Goal: Task Accomplishment & Management: Manage account settings

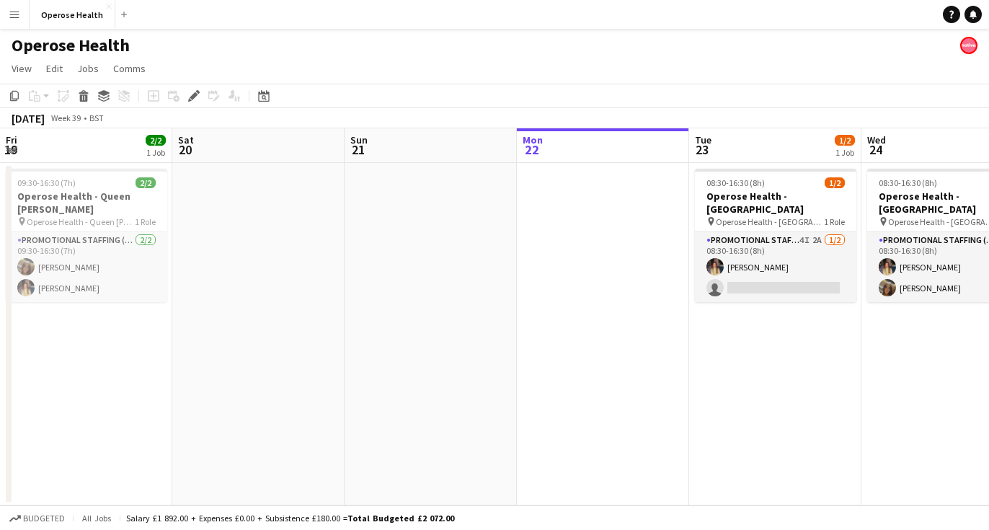
scroll to position [0, 558]
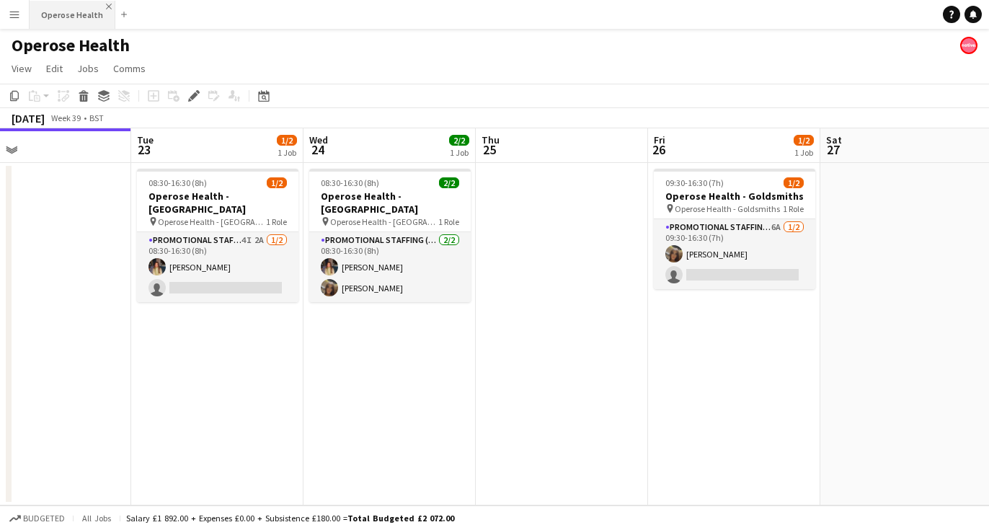
click at [106, 6] on app-icon "Close" at bounding box center [109, 7] width 6 height 6
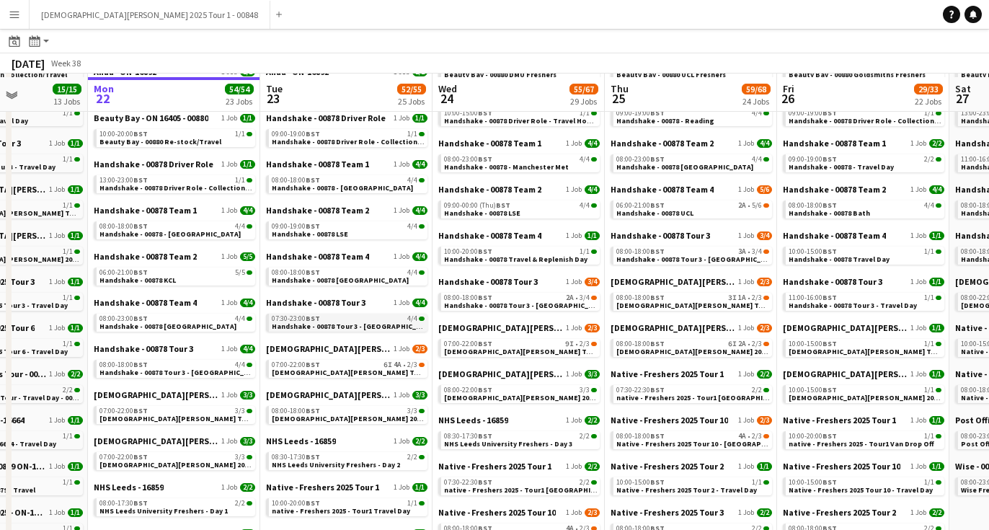
scroll to position [159, 0]
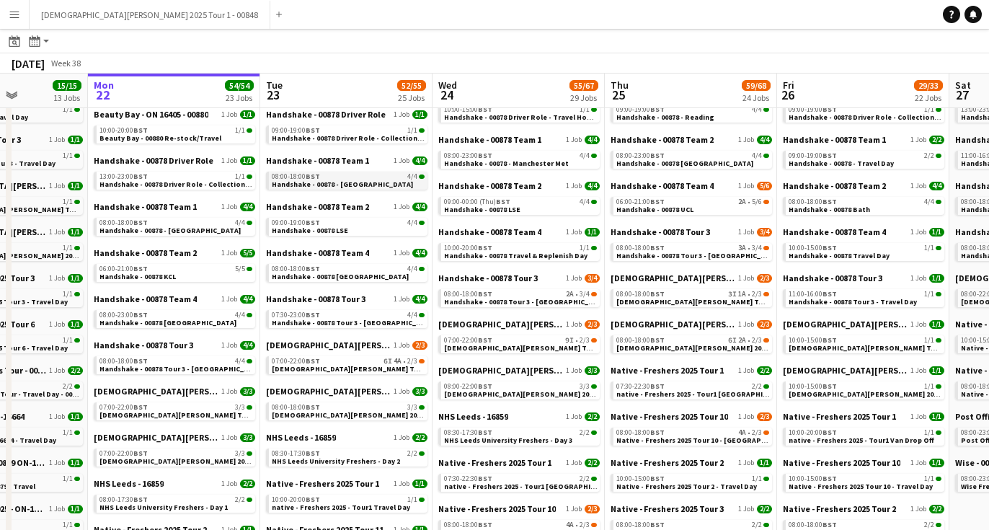
click at [391, 177] on div "08:00-18:00 BST 4/4" at bounding box center [348, 176] width 153 height 7
click at [344, 188] on app-brief-job-card "08:00-18:00 BST 4/4 Handshake - 00878 - Manchester" at bounding box center [346, 181] width 161 height 18
click at [375, 181] on link "08:00-18:00 BST 4/4 Handshake - 00878 - Manchester" at bounding box center [348, 180] width 153 height 17
click at [342, 231] on span "Handshake - 00878 LSE" at bounding box center [310, 230] width 76 height 9
click at [384, 319] on span "Handshake - 00878 Tour 3 - Leeds University" at bounding box center [354, 322] width 164 height 9
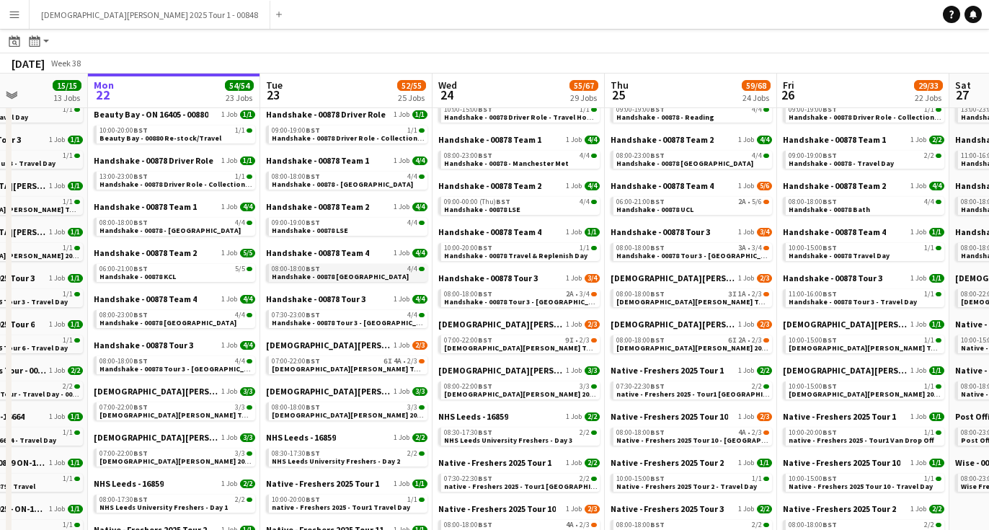
click at [373, 274] on link "08:00-18:00 BST 4/4 Handshake - 00878 Leicester" at bounding box center [348, 272] width 153 height 17
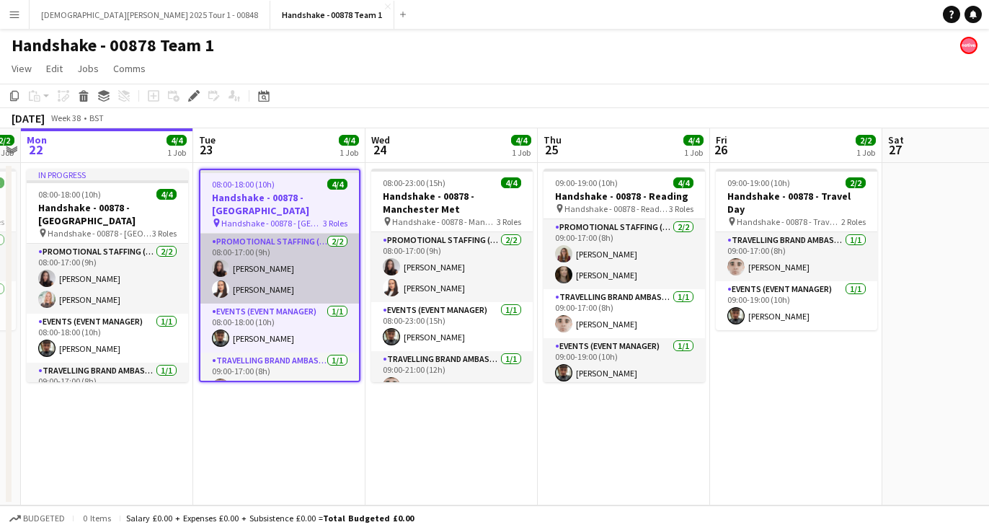
click at [225, 288] on app-user-avatar at bounding box center [220, 288] width 17 height 17
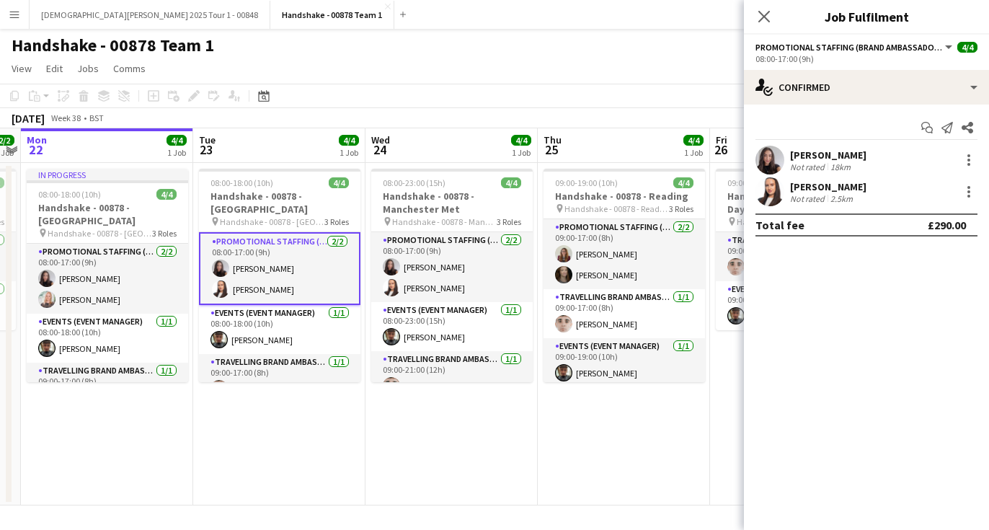
click at [772, 187] on app-user-avatar at bounding box center [769, 191] width 29 height 29
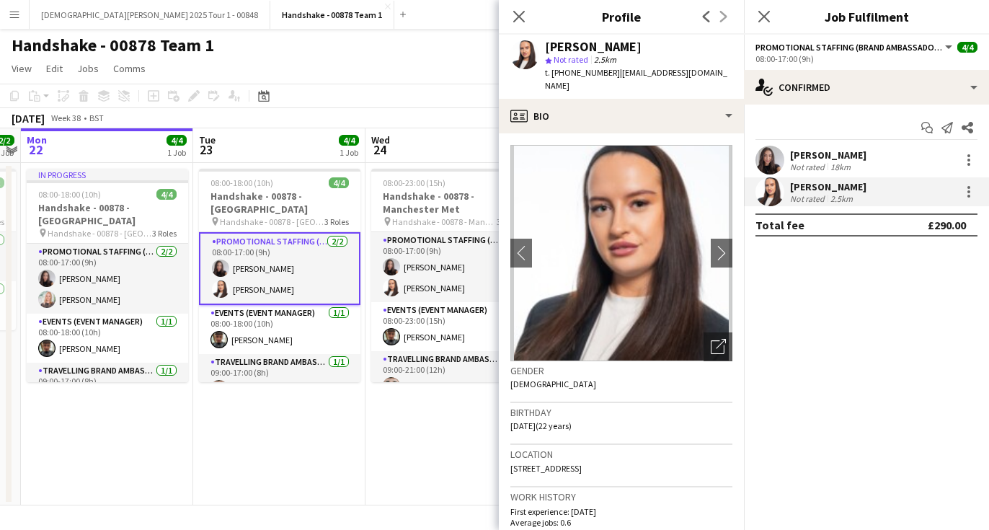
drag, startPoint x: 611, startPoint y: 77, endPoint x: 565, endPoint y: 75, distance: 46.2
click at [565, 75] on span "t. +4407740311580" at bounding box center [582, 72] width 75 height 11
copy span "07740311580"
drag, startPoint x: 685, startPoint y: 73, endPoint x: 618, endPoint y: 78, distance: 67.9
click at [618, 78] on app-profile-header "Lillie Howes star Not rated 2.5km t. +4407740311580 | lilliehowes@me.com" at bounding box center [621, 67] width 245 height 64
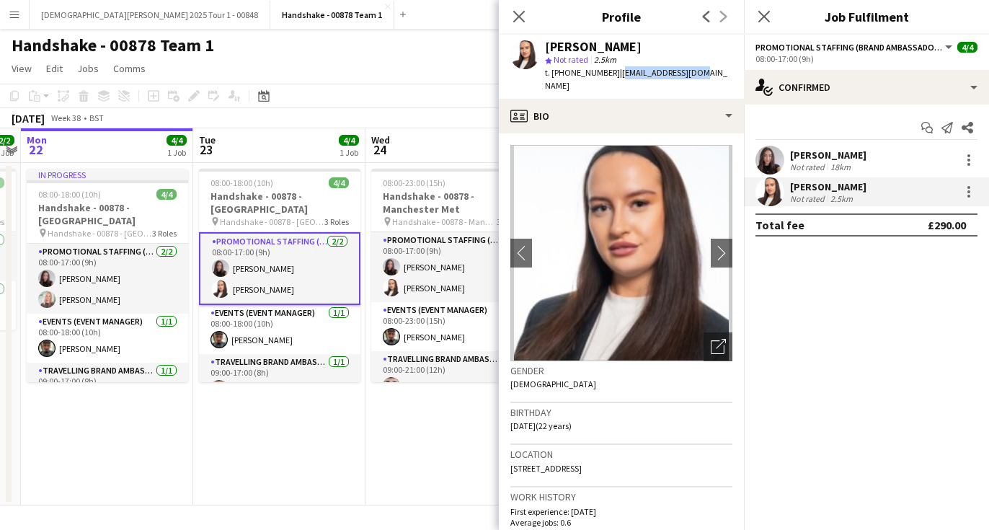
copy span "lilliehowes@me.com"
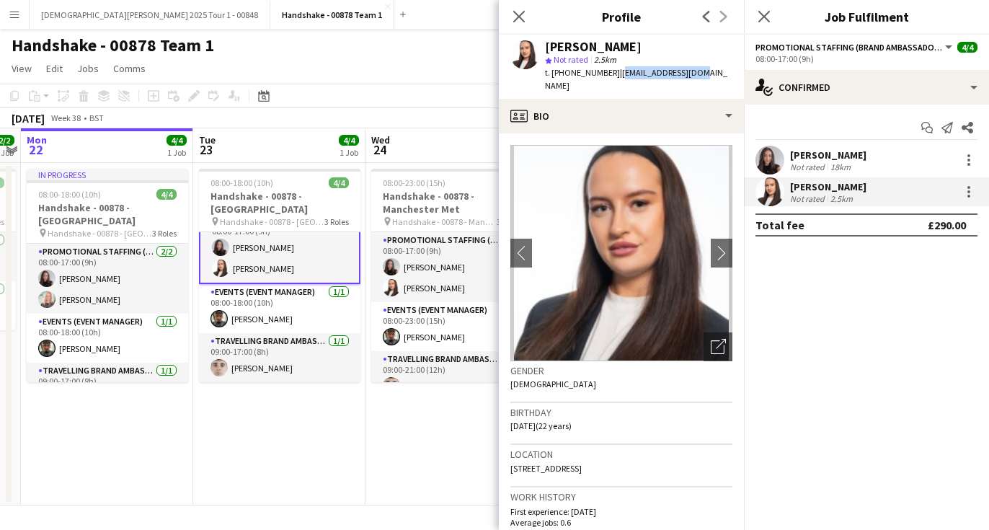
click at [304, 420] on app-date-cell "08:00-18:00 (10h) 4/4 Handshake - 00878 - Manchester pin Handshake - 00878 - Ma…" at bounding box center [279, 334] width 172 height 342
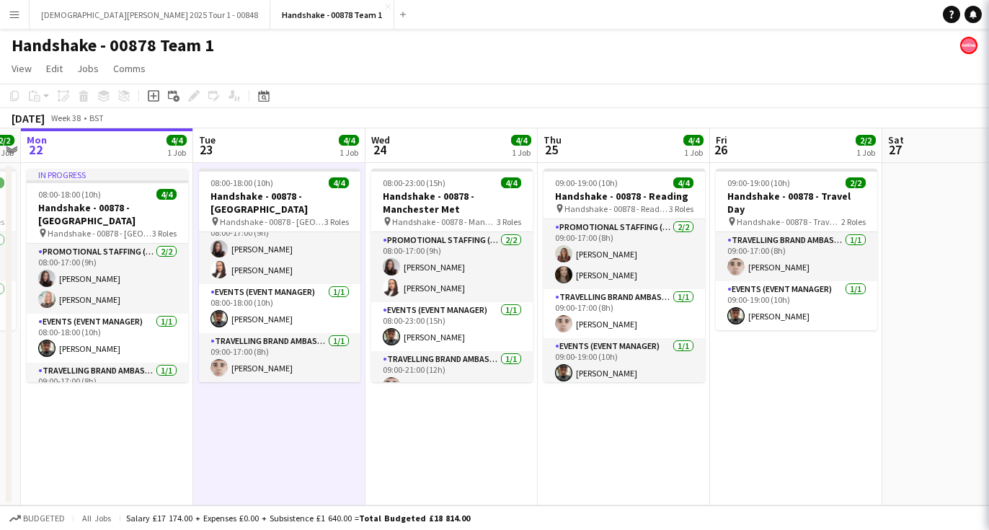
scroll to position [18, 0]
click at [385, 7] on app-icon "Close" at bounding box center [388, 7] width 6 height 6
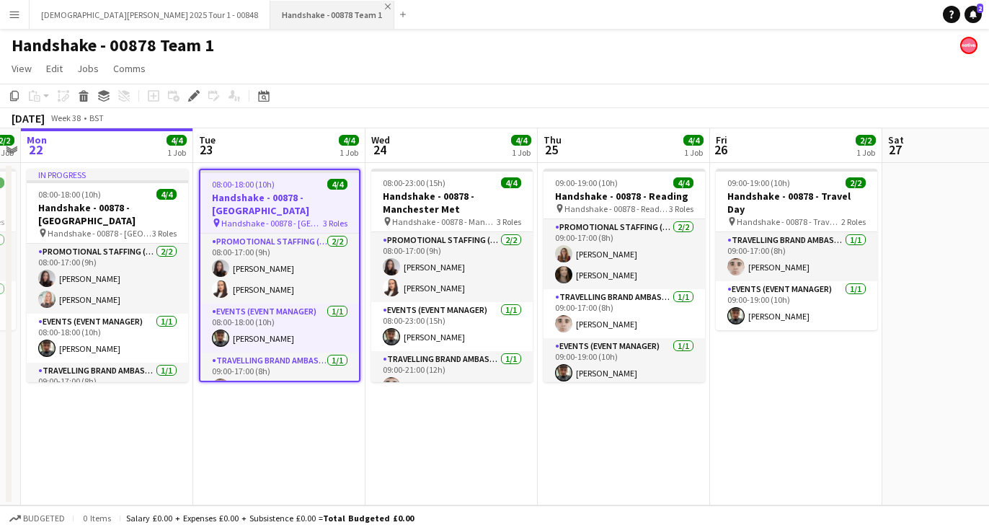
click at [385, 6] on app-icon "Close" at bounding box center [388, 7] width 6 height 6
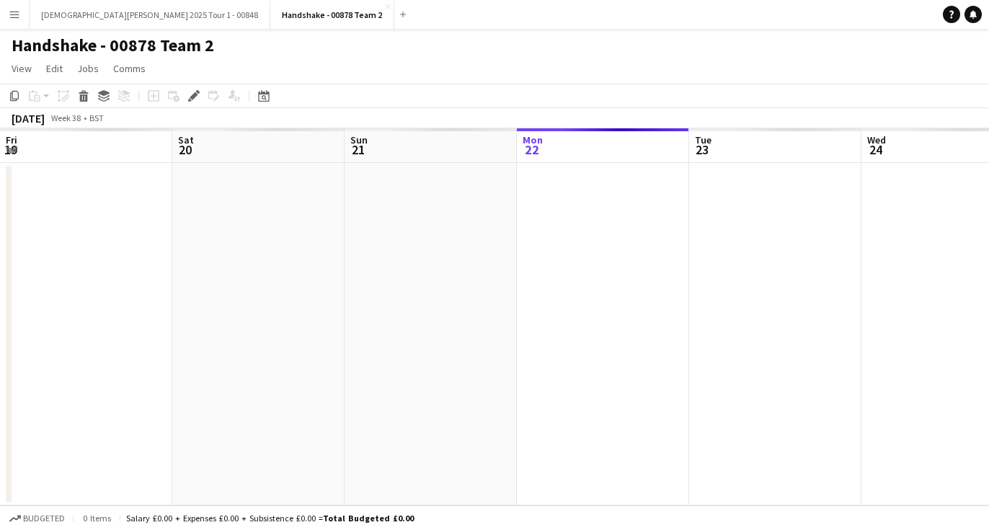
scroll to position [0, 496]
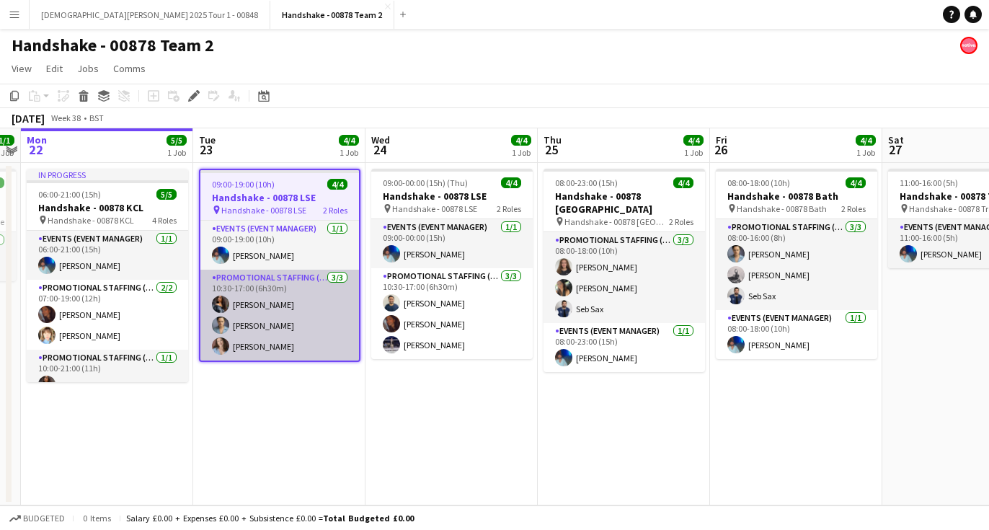
click at [222, 311] on app-user-avatar at bounding box center [220, 304] width 17 height 17
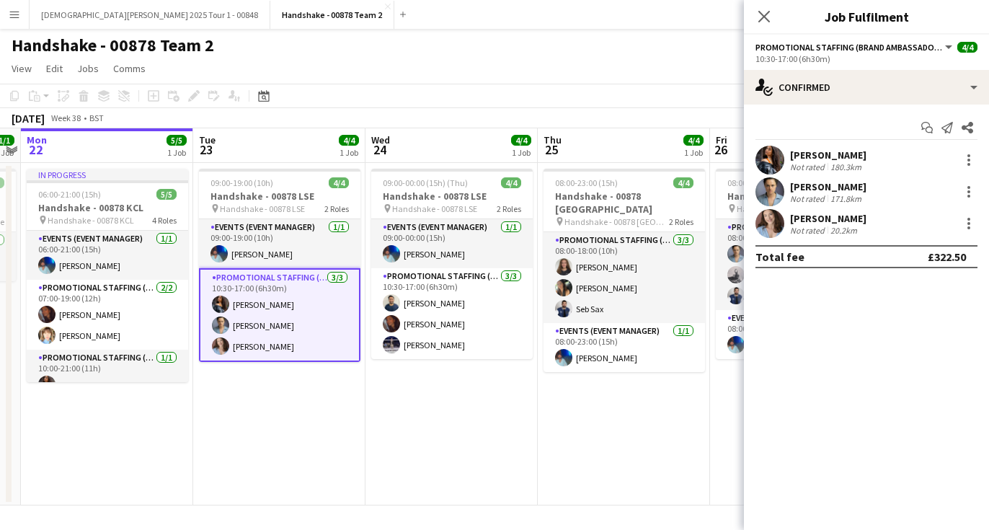
click at [768, 154] on app-user-avatar at bounding box center [769, 160] width 29 height 29
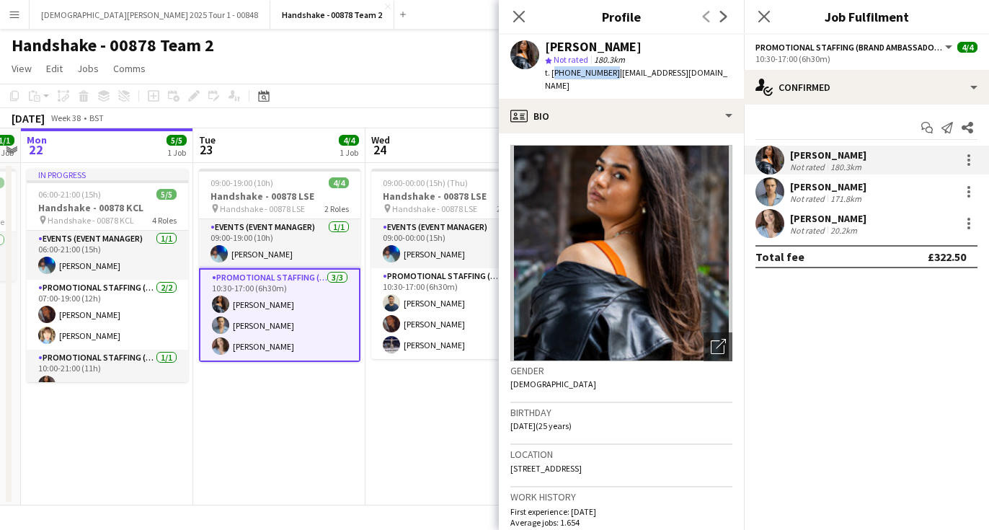
drag, startPoint x: 608, startPoint y: 73, endPoint x: 554, endPoint y: 76, distance: 54.1
click at [554, 76] on span "t. [PHONE_NUMBER]" at bounding box center [582, 72] width 75 height 11
copy span "[PHONE_NUMBER]"
drag, startPoint x: 729, startPoint y: 73, endPoint x: 614, endPoint y: 79, distance: 115.5
click at [614, 79] on div "[PERSON_NAME] star Not rated 180.3km t. [PHONE_NUMBER] | [EMAIL_ADDRESS][DOMAIN…" at bounding box center [621, 67] width 245 height 64
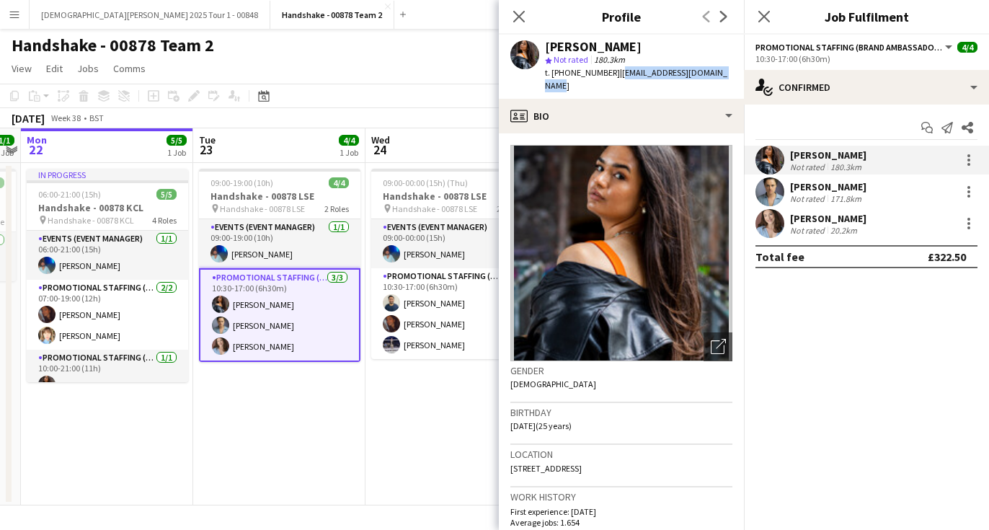
copy span "[EMAIL_ADDRESS][DOMAIN_NAME]"
click at [221, 324] on app-user-avatar at bounding box center [220, 324] width 17 height 17
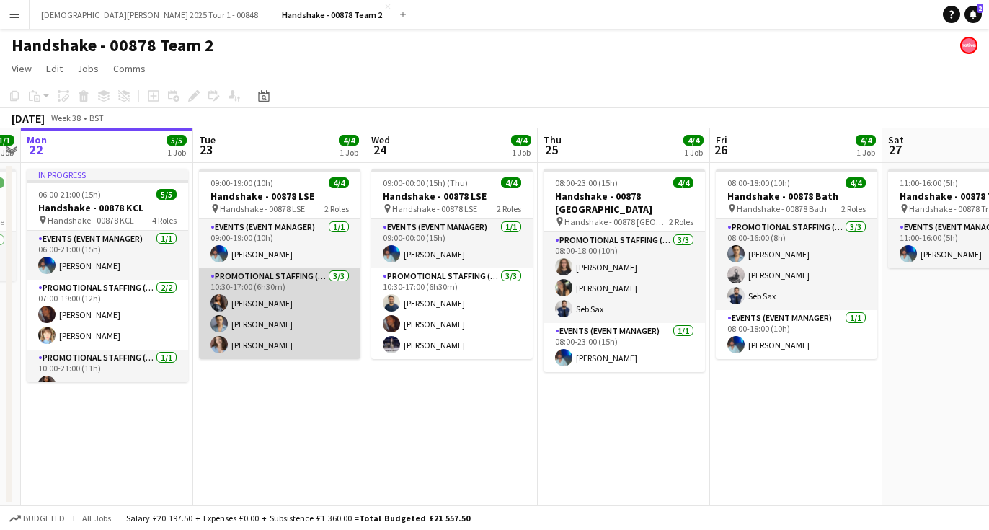
click at [222, 319] on app-user-avatar at bounding box center [218, 323] width 17 height 17
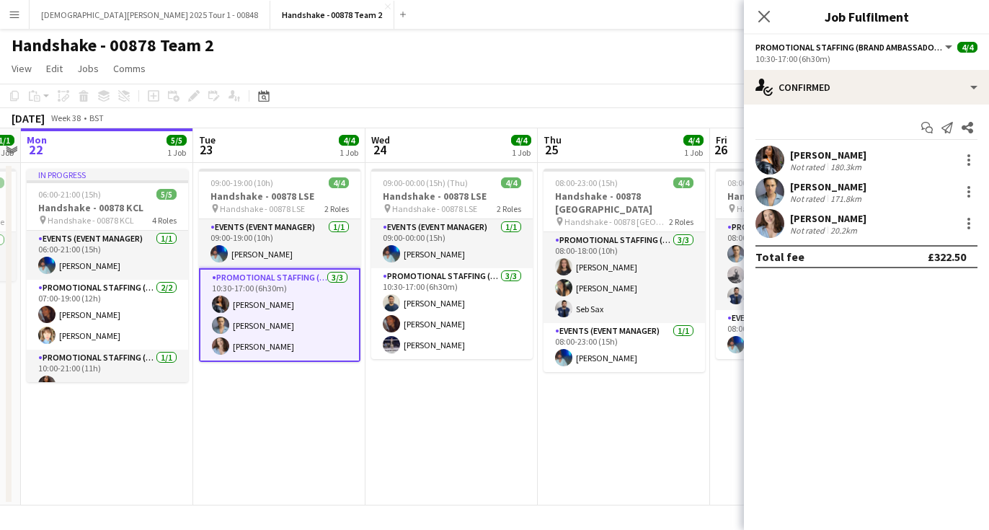
click at [775, 185] on app-user-avatar at bounding box center [769, 191] width 29 height 29
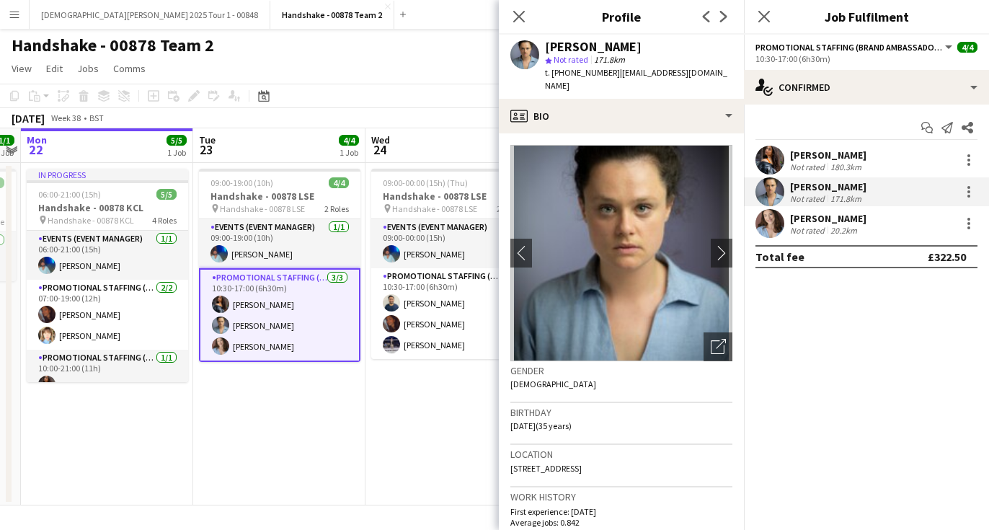
drag, startPoint x: 660, startPoint y: 48, endPoint x: 539, endPoint y: 43, distance: 120.5
click at [539, 43] on div "[PERSON_NAME] star Not rated 171.8km t. [PHONE_NUMBER] | [EMAIL_ADDRESS][DOMAIN…" at bounding box center [621, 67] width 245 height 64
copy div "[PERSON_NAME]"
drag, startPoint x: 606, startPoint y: 76, endPoint x: 553, endPoint y: 78, distance: 53.4
click at [553, 78] on span "t. [PHONE_NUMBER]" at bounding box center [582, 72] width 75 height 11
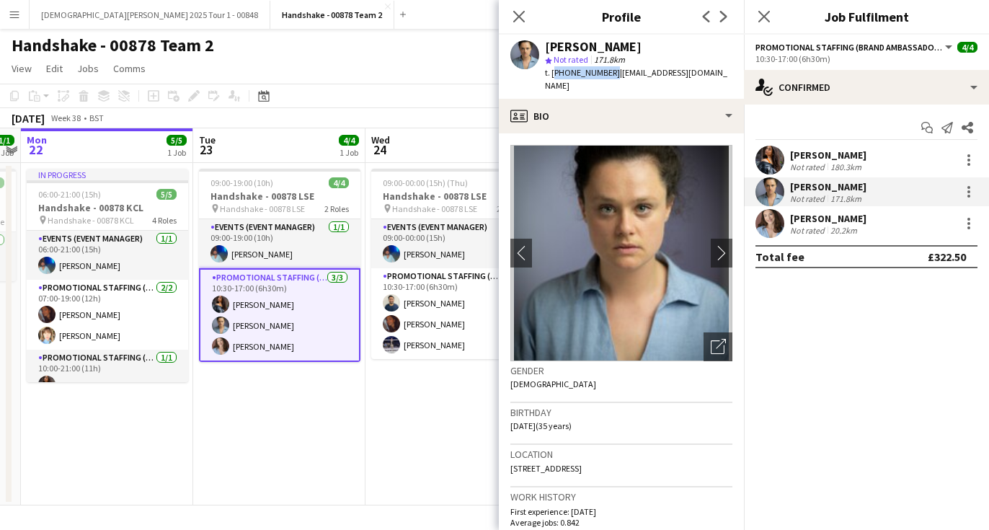
copy span "[PHONE_NUMBER]"
drag, startPoint x: 669, startPoint y: 84, endPoint x: 614, endPoint y: 74, distance: 55.7
click at [613, 74] on div "t. [PHONE_NUMBER] | [EMAIL_ADDRESS][DOMAIN_NAME]" at bounding box center [638, 79] width 187 height 26
copy span "[EMAIL_ADDRESS][DOMAIN_NAME]"
click at [243, 337] on app-card-role "Promotional Staffing (Brand Ambassadors) [DATE] 10:30-17:00 (6h30m) [PERSON_NAM…" at bounding box center [279, 315] width 161 height 94
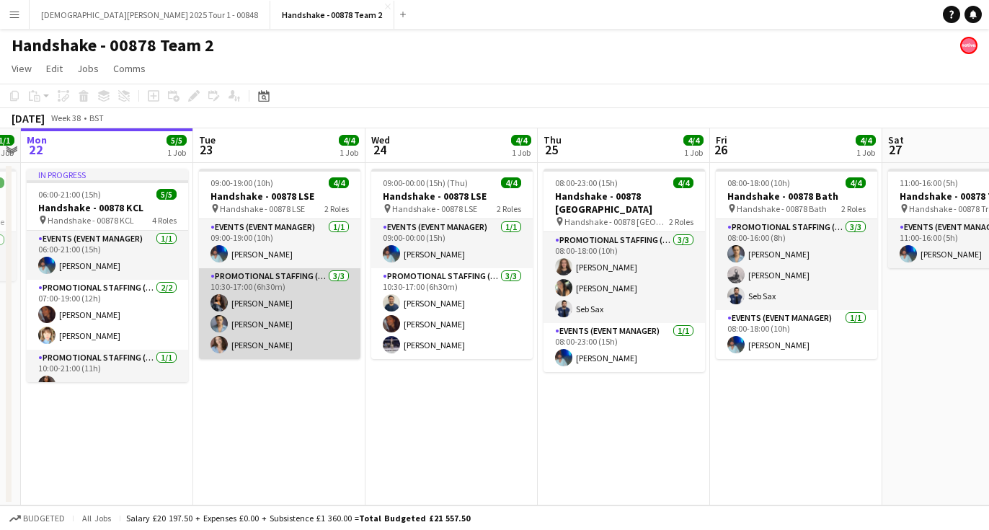
click at [240, 341] on app-card-role "Promotional Staffing (Brand Ambassadors) [DATE] 10:30-17:00 (6h30m) [PERSON_NAM…" at bounding box center [279, 313] width 161 height 91
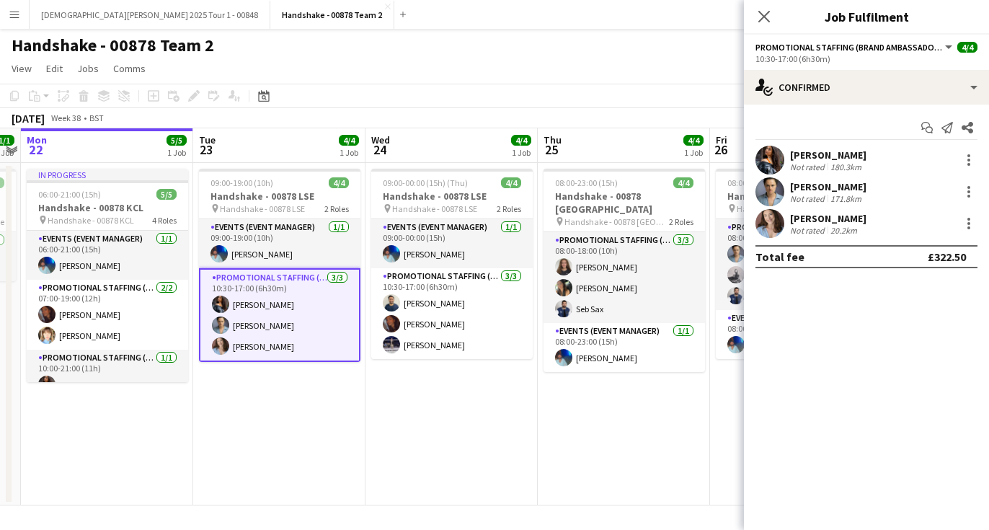
click at [774, 221] on app-user-avatar at bounding box center [769, 223] width 29 height 29
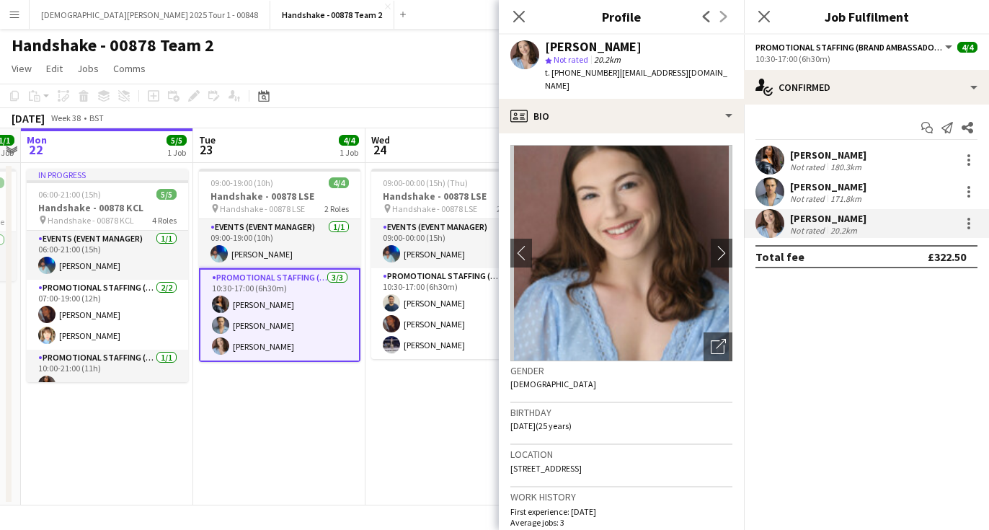
drag, startPoint x: 640, startPoint y: 50, endPoint x: 542, endPoint y: 49, distance: 98.0
click at [542, 49] on div "[PERSON_NAME] star Not rated 20.2km t. [PHONE_NUMBER] | [EMAIL_ADDRESS][DOMAIN_…" at bounding box center [621, 67] width 245 height 64
copy div "[PERSON_NAME]"
drag, startPoint x: 611, startPoint y: 74, endPoint x: 551, endPoint y: 79, distance: 60.7
click at [551, 79] on div "t. [PHONE_NUMBER] | [EMAIL_ADDRESS][DOMAIN_NAME]" at bounding box center [638, 79] width 187 height 26
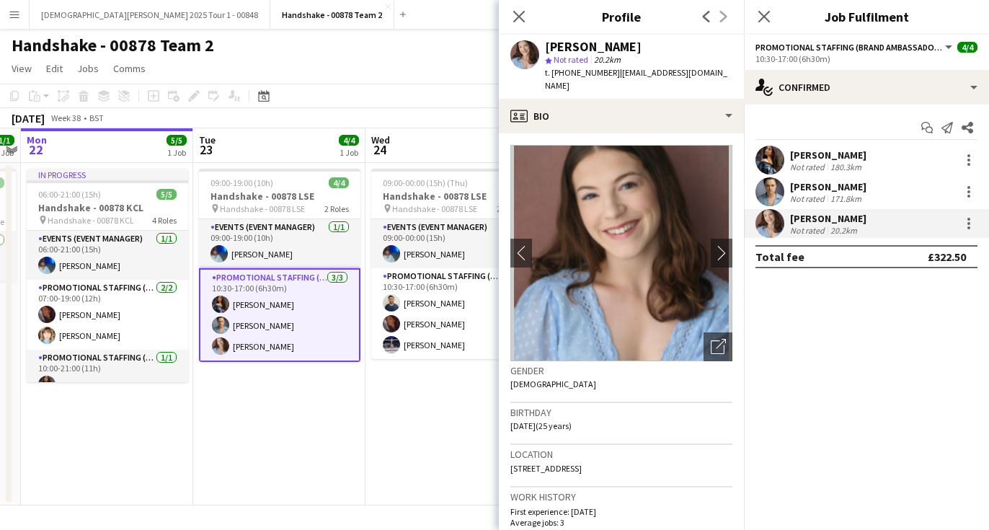
copy span "+4407789285774"
drag, startPoint x: 712, startPoint y: 72, endPoint x: 617, endPoint y: 71, distance: 95.2
click at [617, 71] on div "Jordan Miller star Not rated 20.2km t. +4407789285774 | jmillerdance@gmail.com" at bounding box center [621, 67] width 245 height 64
copy span "jmillerdance@gmail.com"
click at [397, 370] on app-date-cell "09:00-00:00 (15h) (Thu) 4/4 Handshake - 00878 LSE pin Handshake - 00878 LSE 2 R…" at bounding box center [451, 334] width 172 height 342
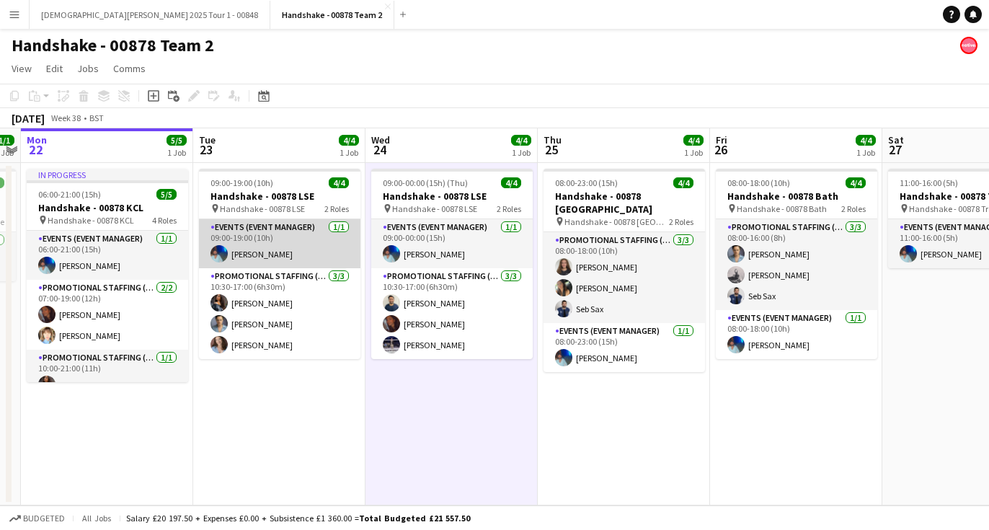
click at [221, 258] on app-user-avatar at bounding box center [218, 253] width 17 height 17
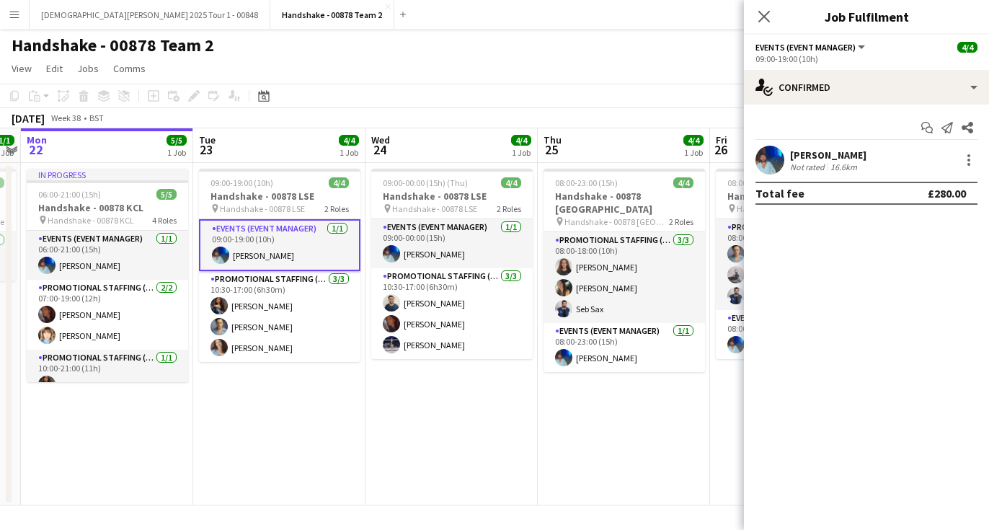
click at [774, 160] on app-user-avatar at bounding box center [769, 160] width 29 height 29
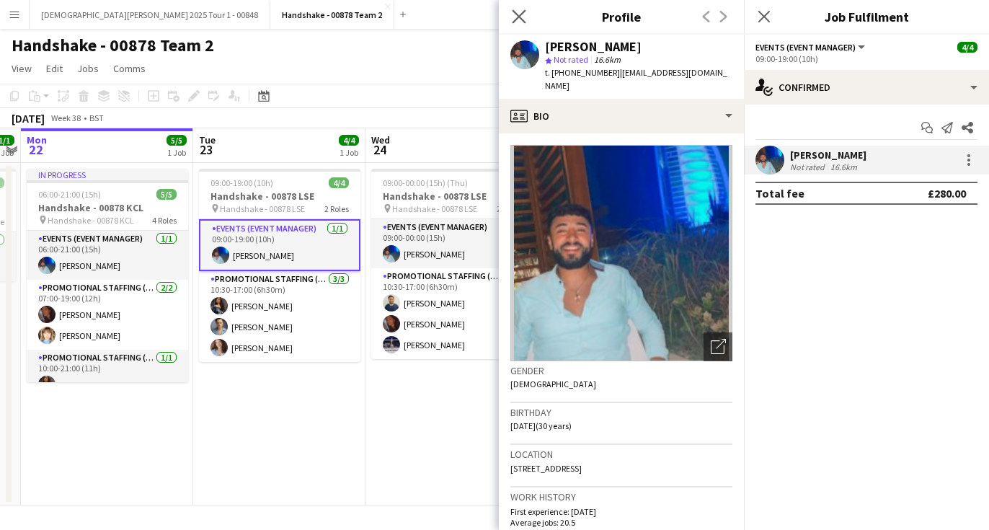
click at [520, 25] on app-icon "Close pop-in" at bounding box center [519, 16] width 21 height 21
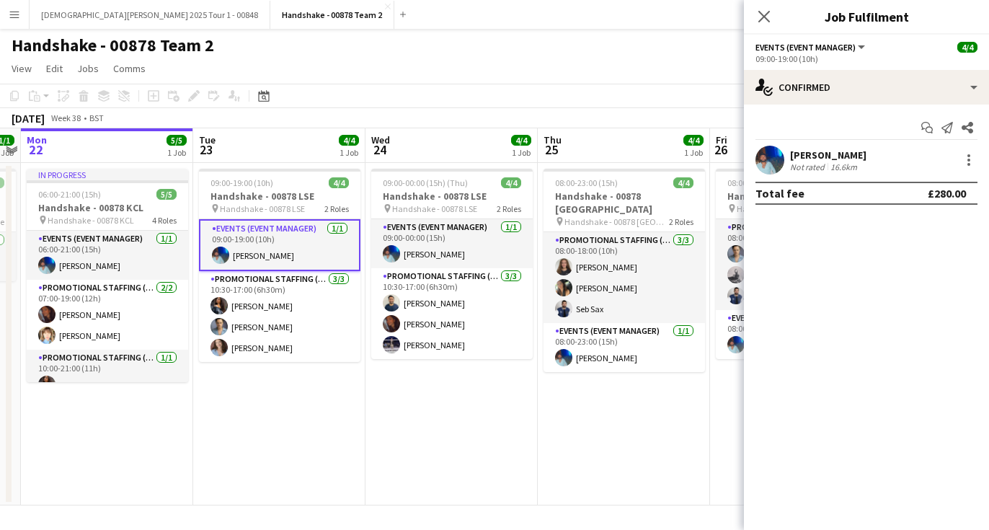
click at [556, 55] on div "Handshake - 00878 Team 2" at bounding box center [494, 42] width 989 height 27
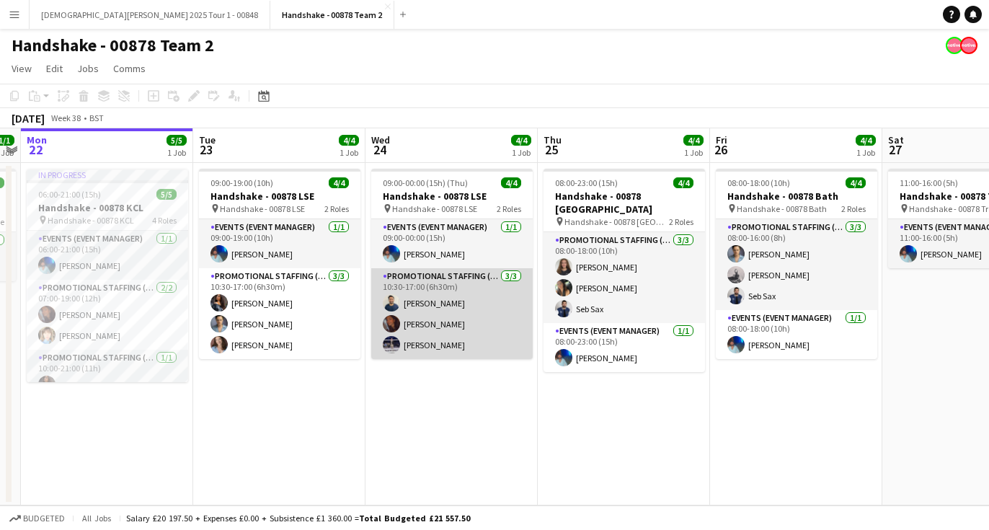
scroll to position [0, 495]
click at [396, 301] on app-user-avatar at bounding box center [391, 302] width 17 height 17
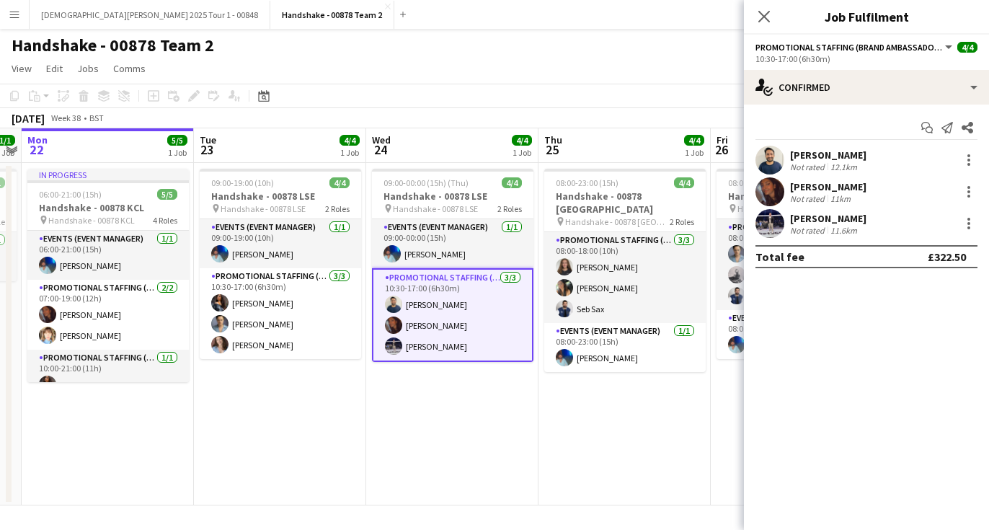
click at [391, 303] on app-user-avatar at bounding box center [393, 304] width 17 height 17
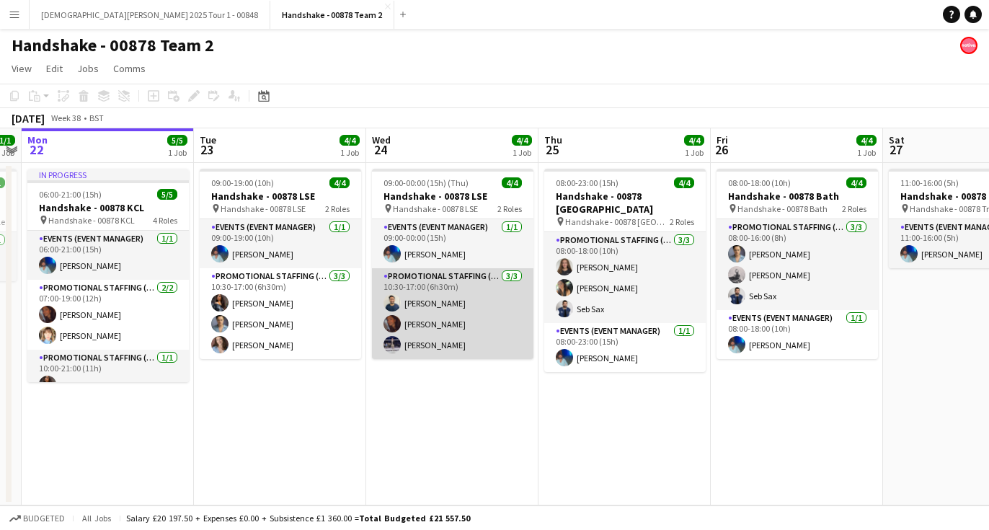
click at [404, 300] on app-card-role "Promotional Staffing (Brand Ambassadors) 3/3 10:30-17:00 (6h30m) Ghulam Murtaza…" at bounding box center [452, 313] width 161 height 91
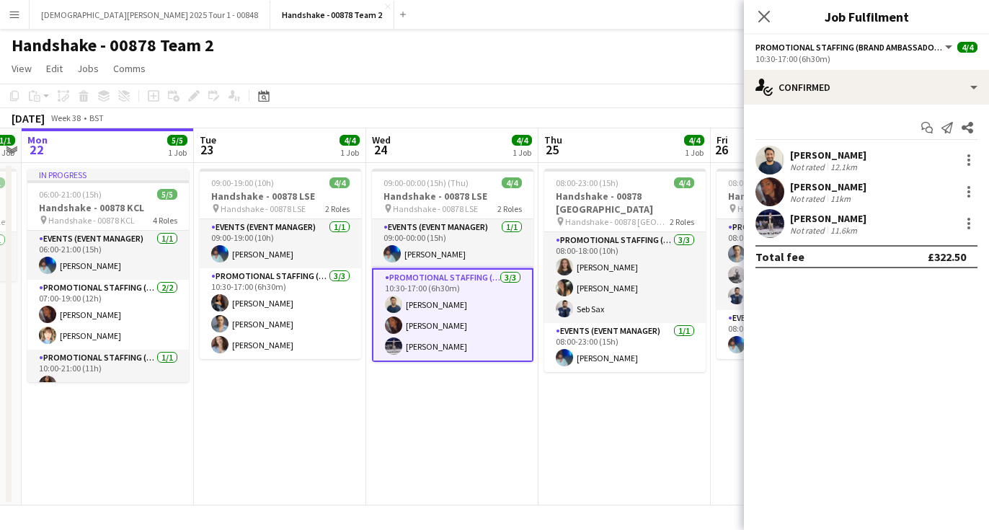
click at [774, 156] on app-user-avatar at bounding box center [769, 160] width 29 height 29
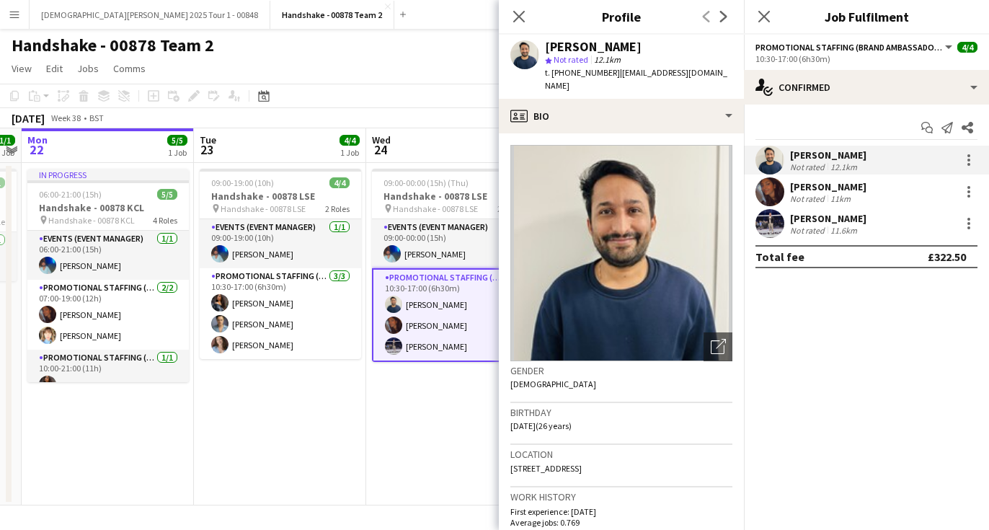
drag, startPoint x: 576, startPoint y: 49, endPoint x: 479, endPoint y: 50, distance: 97.3
click at [479, 50] on body "Menu Boards Boards Boards All jobs Status Workforce Workforce My Workforce Recr…" at bounding box center [494, 265] width 989 height 530
click at [734, 61] on div "Ghulam Murtaza star Not rated 12.1km t. +447445740708 | murtazalaghari256@gmail…" at bounding box center [621, 67] width 245 height 64
drag, startPoint x: 669, startPoint y: 56, endPoint x: 548, endPoint y: 47, distance: 121.4
click at [548, 47] on div "Ghulam Murtaza star Not rated 12.1km t. +447445740708 | murtazalaghari256@gmail…" at bounding box center [638, 66] width 187 height 53
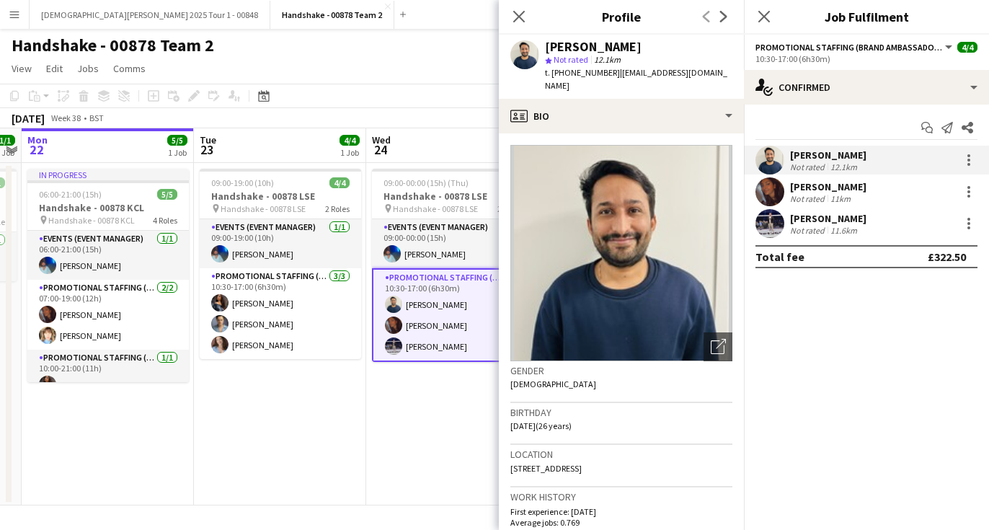
click at [548, 47] on div "Ghulam Murtaza" at bounding box center [593, 46] width 97 height 13
drag, startPoint x: 644, startPoint y: 48, endPoint x: 531, endPoint y: 48, distance: 113.2
click at [531, 48] on div "Ghulam Murtaza star Not rated 12.1km t. +447445740708 | murtazalaghari256@gmail…" at bounding box center [621, 67] width 245 height 64
copy div "Ghulam Murtaza"
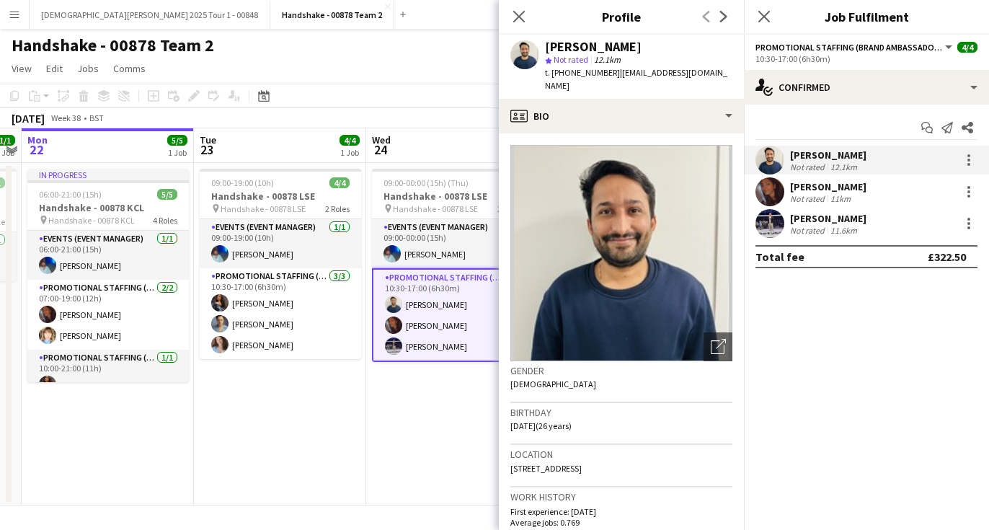
drag, startPoint x: 608, startPoint y: 71, endPoint x: 551, endPoint y: 75, distance: 57.8
click at [551, 75] on span "t. +447445740708" at bounding box center [582, 72] width 75 height 11
drag, startPoint x: 733, startPoint y: 73, endPoint x: 613, endPoint y: 75, distance: 120.4
click at [613, 75] on div "Ghulam Murtaza star Not rated 12.1km t. +447445740708 | murtazalaghari256@gmail…" at bounding box center [621, 67] width 245 height 64
click at [775, 218] on app-user-avatar at bounding box center [769, 223] width 29 height 29
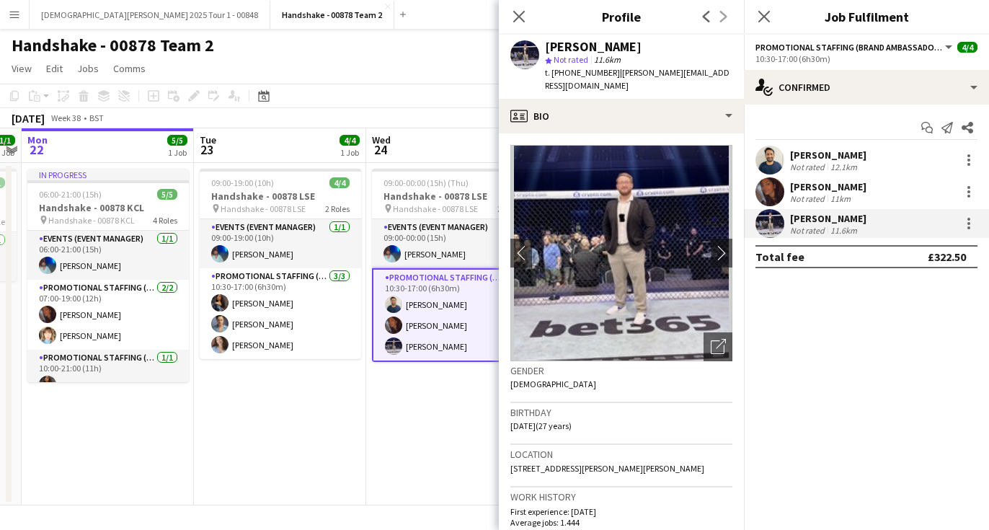
drag, startPoint x: 635, startPoint y: 47, endPoint x: 519, endPoint y: 53, distance: 116.2
click at [519, 53] on div "Brandon Cooper star Not rated 11.6km t. +4407985627989 | brandon.jack85@gmail.c…" at bounding box center [621, 67] width 245 height 64
drag, startPoint x: 609, startPoint y: 69, endPoint x: 597, endPoint y: 69, distance: 12.3
click at [597, 69] on span "t. +4407985627989" at bounding box center [582, 72] width 75 height 11
click at [615, 76] on span "| brandon.jack85@gmail.com" at bounding box center [637, 79] width 185 height 24
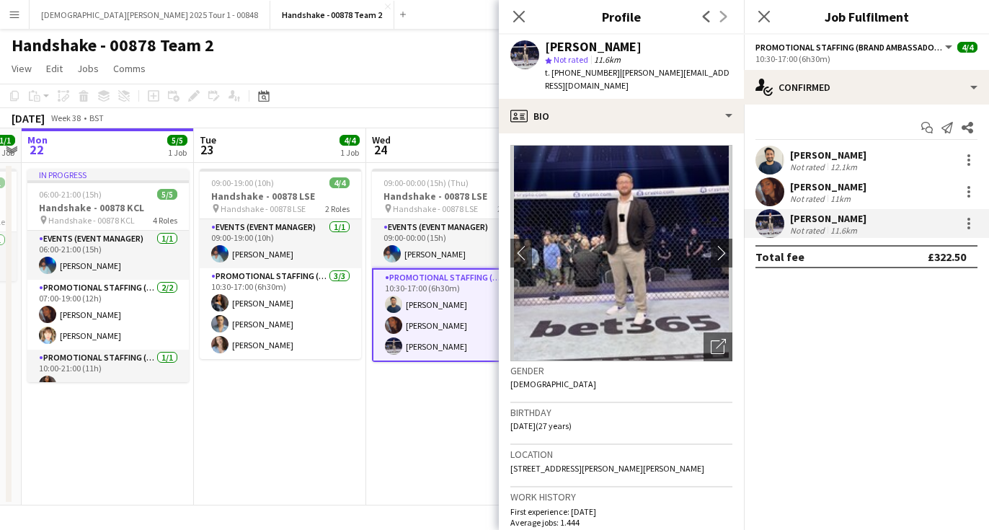
drag, startPoint x: 609, startPoint y: 74, endPoint x: 553, endPoint y: 74, distance: 56.2
click at [553, 74] on span "t. +4407985627989" at bounding box center [582, 72] width 75 height 11
drag, startPoint x: 724, startPoint y: 72, endPoint x: 618, endPoint y: 76, distance: 106.0
click at [618, 76] on div "Brandon Cooper star Not rated 11.6km t. +4407985627989 | brandon.jack85@gmail.c…" at bounding box center [621, 67] width 245 height 64
click at [385, 7] on app-icon "Close" at bounding box center [388, 7] width 6 height 6
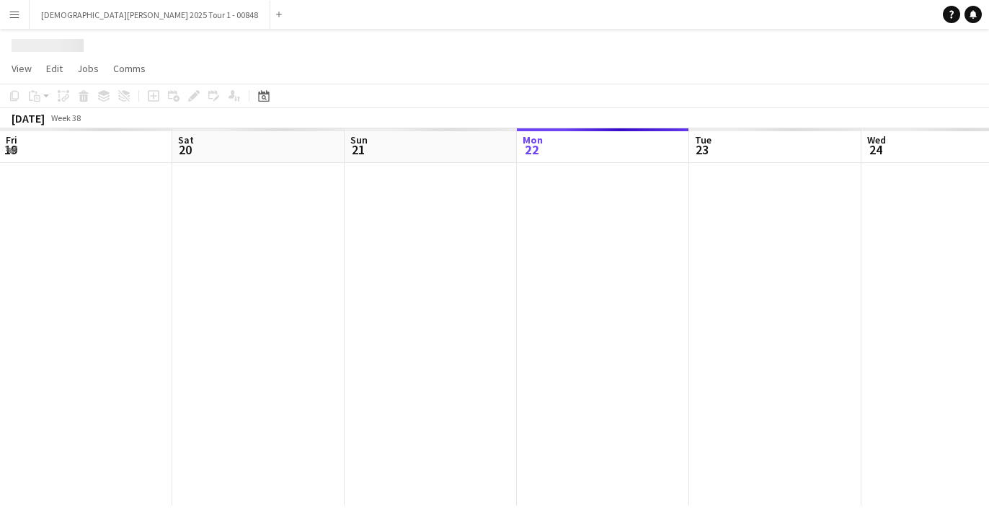
scroll to position [0, 496]
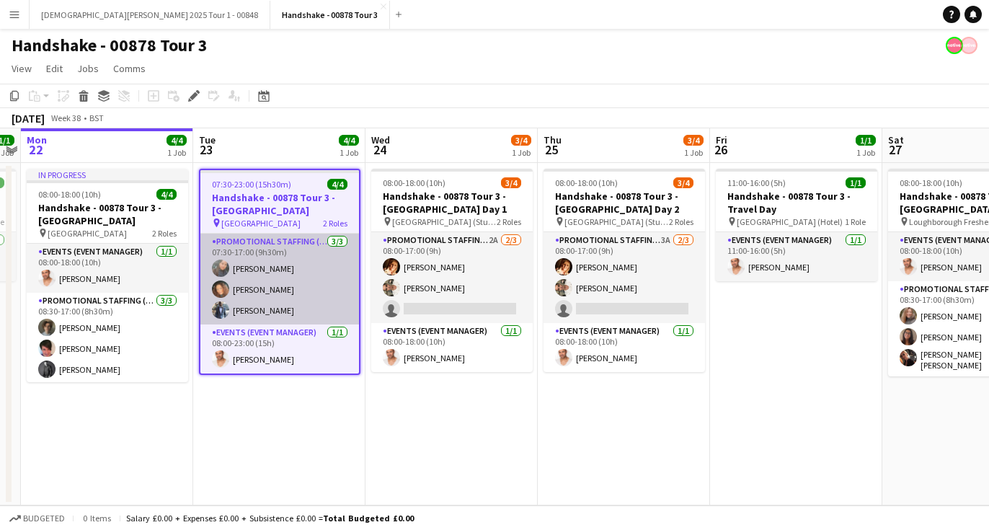
click at [227, 261] on app-card-role "Promotional Staffing (Brand Ambassadors) 3/3 07:30-17:00 (9h30m) Li-Quan Hoang …" at bounding box center [279, 279] width 159 height 91
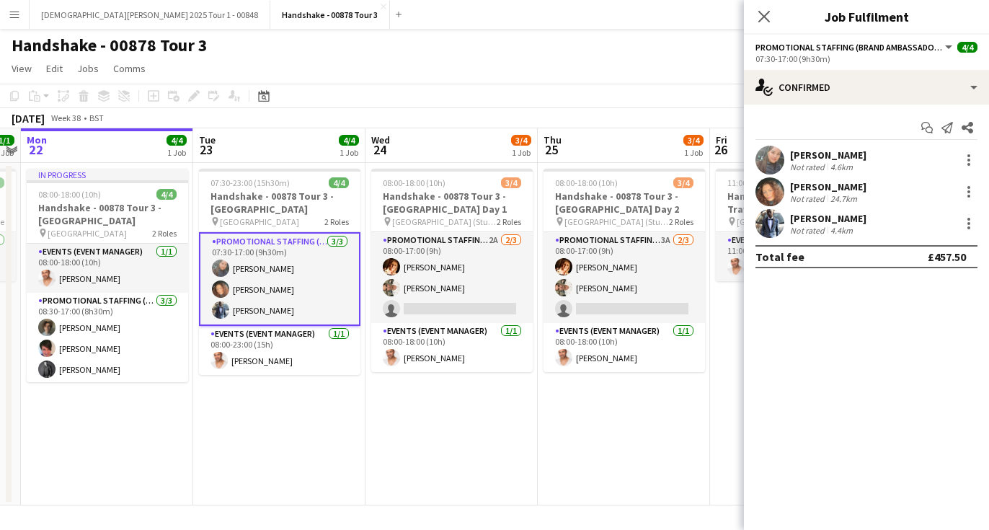
click at [778, 150] on app-user-avatar at bounding box center [769, 160] width 29 height 29
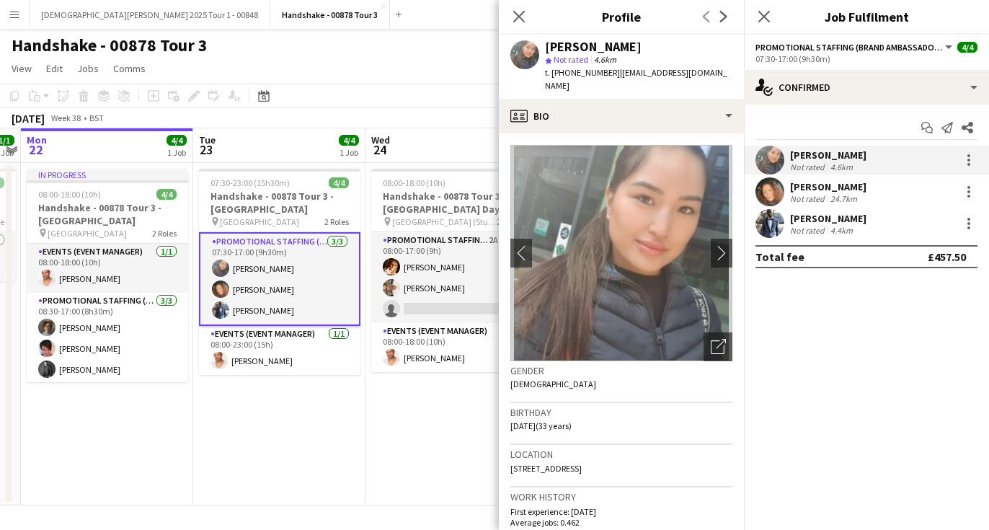
drag, startPoint x: 640, startPoint y: 45, endPoint x: 515, endPoint y: 49, distance: 125.5
click at [515, 49] on div "Li-Quan Hoang star Not rated 4.6km t. +447450273001 | misshoang92@outlook.com" at bounding box center [621, 67] width 245 height 64
copy div "Li-Quan Hoang"
drag, startPoint x: 607, startPoint y: 76, endPoint x: 554, endPoint y: 75, distance: 52.6
click at [554, 75] on span "t. +447450273001" at bounding box center [582, 72] width 75 height 11
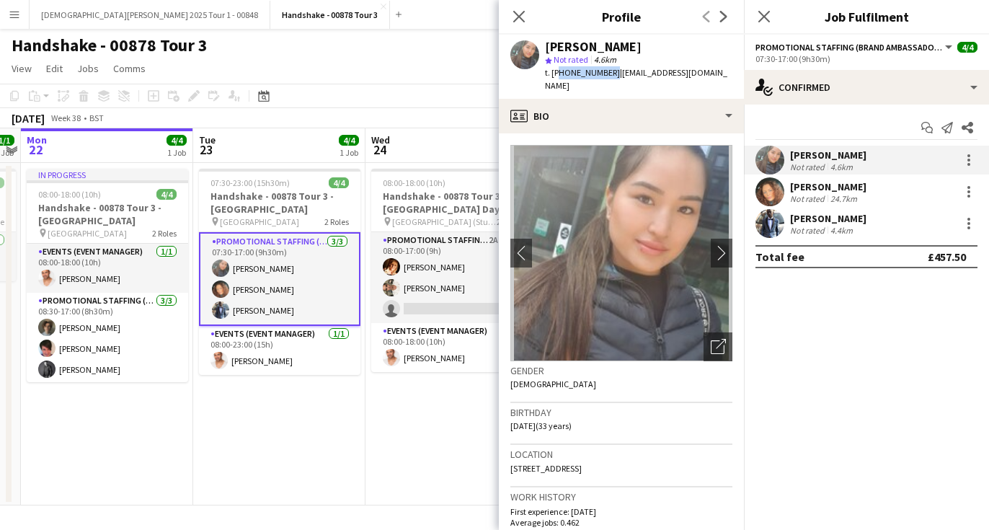
copy span "447450273001"
drag, startPoint x: 719, startPoint y: 71, endPoint x: 614, endPoint y: 74, distance: 105.3
click at [614, 74] on div "Li-Quan Hoang star Not rated 4.6km t. +447450273001 | misshoang92@outlook.com" at bounding box center [621, 67] width 245 height 64
copy span "misshoang92@outlook.com"
click at [773, 196] on app-user-avatar at bounding box center [769, 191] width 29 height 29
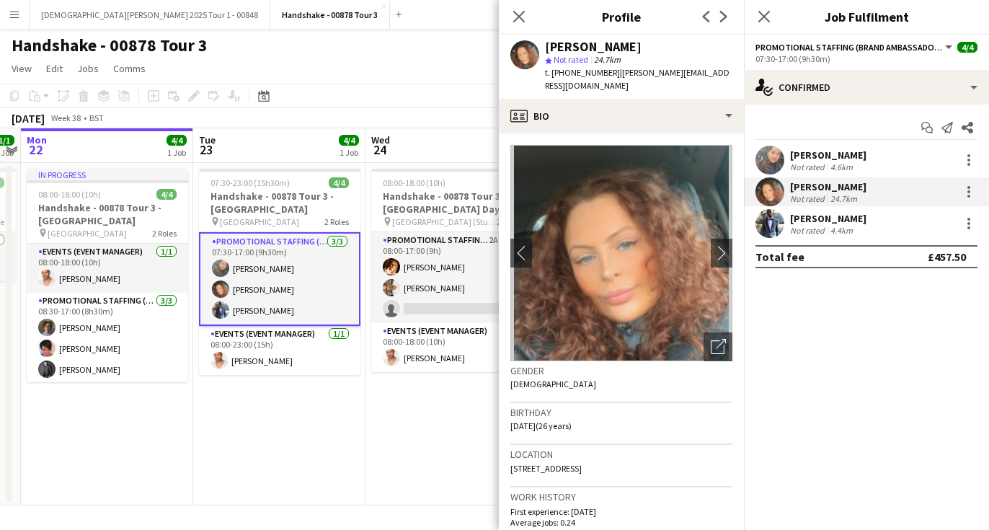
drag, startPoint x: 649, startPoint y: 52, endPoint x: 526, endPoint y: 36, distance: 123.6
click at [526, 36] on div "Kimberley Osman star Not rated 24.7km t. +447933686236 | kimberley.ao.98@gmail.…" at bounding box center [621, 67] width 245 height 64
copy div "Kimberley Osman"
drag, startPoint x: 609, startPoint y: 76, endPoint x: 552, endPoint y: 74, distance: 57.0
click at [552, 74] on div "t. +447933686236 | kimberley.ao.98@gmail.com" at bounding box center [638, 79] width 187 height 26
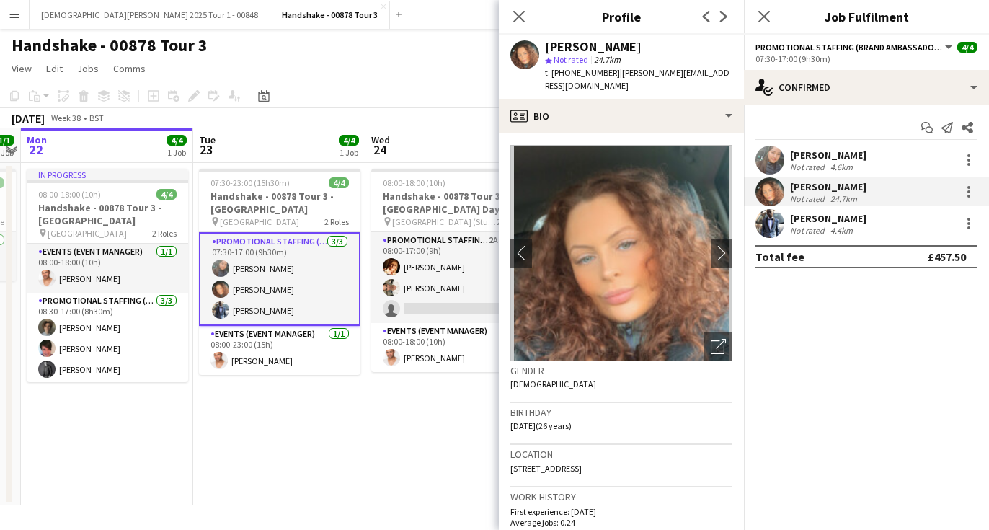
copy span "+447933686236"
drag, startPoint x: 723, startPoint y: 74, endPoint x: 613, endPoint y: 76, distance: 110.3
click at [613, 76] on div "Kimberley Osman star Not rated 24.7km t. +447933686236 | kimberley.ao.98@gmail.…" at bounding box center [621, 67] width 245 height 64
copy span "kimberley.ao.98@gmail.com"
click at [786, 212] on div "Hector Izekor Not rated 4.4km" at bounding box center [866, 223] width 245 height 29
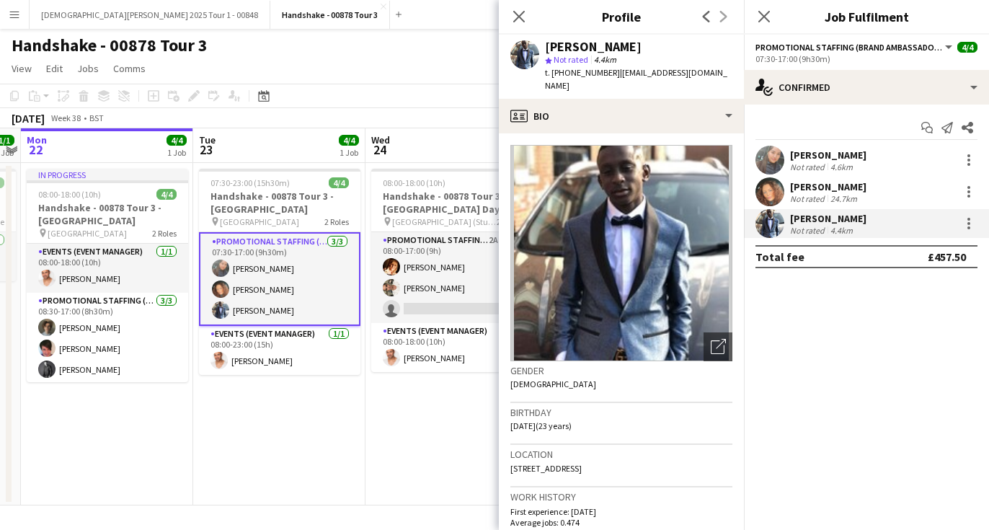
drag, startPoint x: 625, startPoint y: 45, endPoint x: 537, endPoint y: 40, distance: 88.1
click at [537, 40] on div "Hector Izekor star Not rated 4.4km t. +447485419462 | hectorizekor@yahoo.com" at bounding box center [621, 67] width 245 height 64
copy div "[PERSON_NAME]"
drag, startPoint x: 608, startPoint y: 73, endPoint x: 551, endPoint y: 76, distance: 57.1
click at [551, 73] on span "t. +447485419462" at bounding box center [582, 72] width 75 height 11
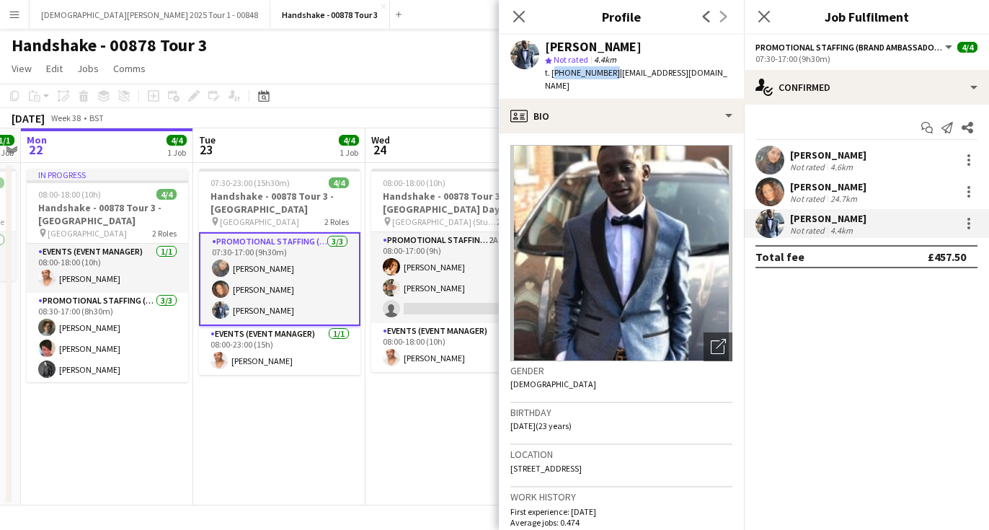
copy span "+447485419462"
drag, startPoint x: 707, startPoint y: 76, endPoint x: 614, endPoint y: 77, distance: 93.0
click at [614, 77] on div "Hector Izekor star Not rated 4.4km t. +447485419462 | hectorizekor@yahoo.com" at bounding box center [621, 67] width 245 height 64
copy span "hectorizekor@yahoo.com"
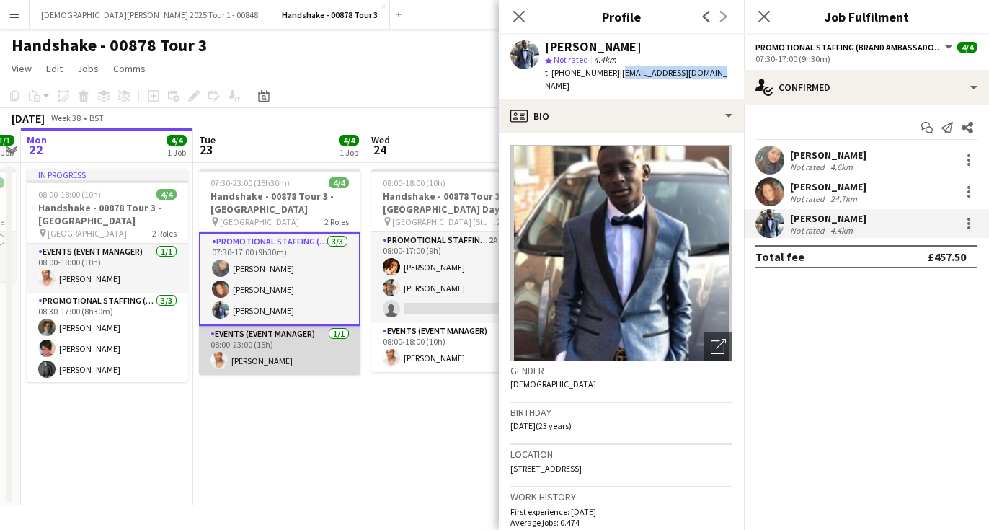
click at [219, 359] on app-user-avatar at bounding box center [218, 360] width 17 height 17
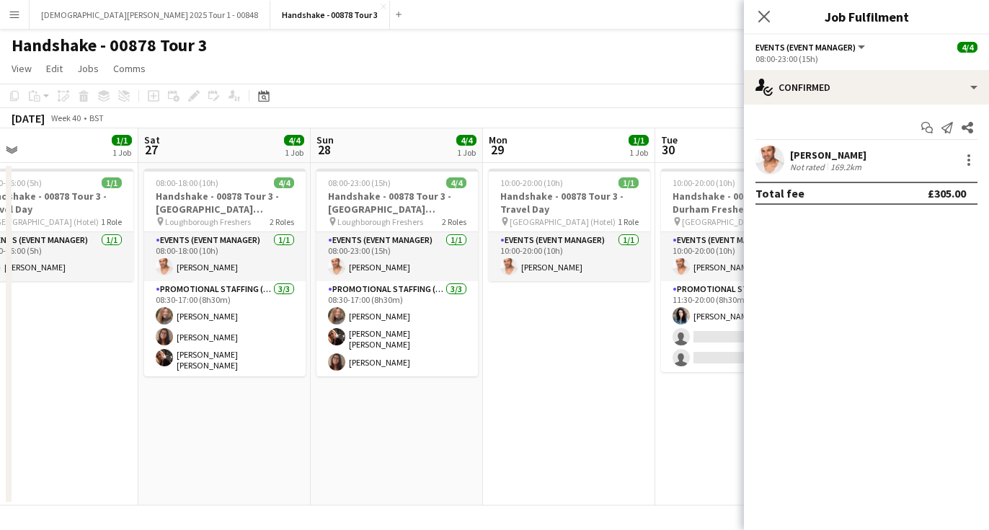
scroll to position [0, 455]
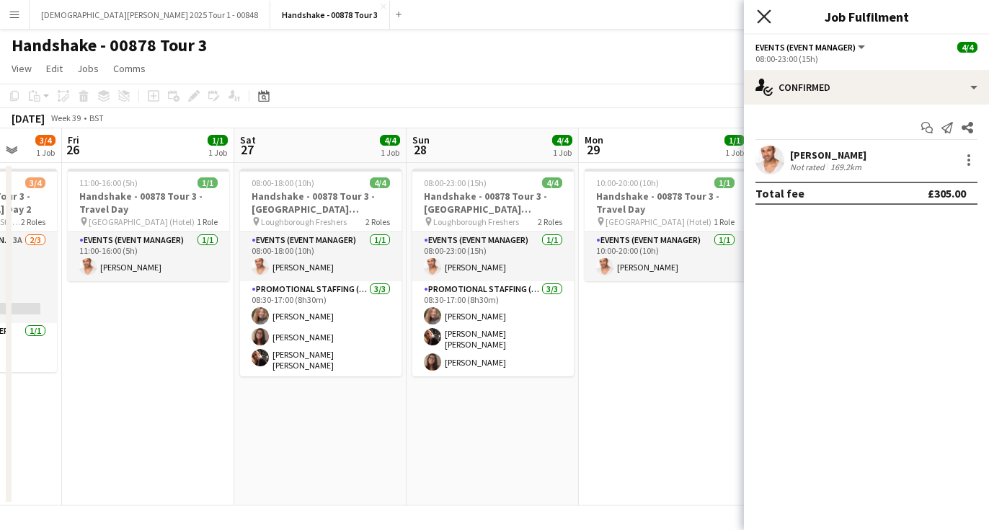
click at [759, 19] on icon "Close pop-in" at bounding box center [764, 16] width 14 height 14
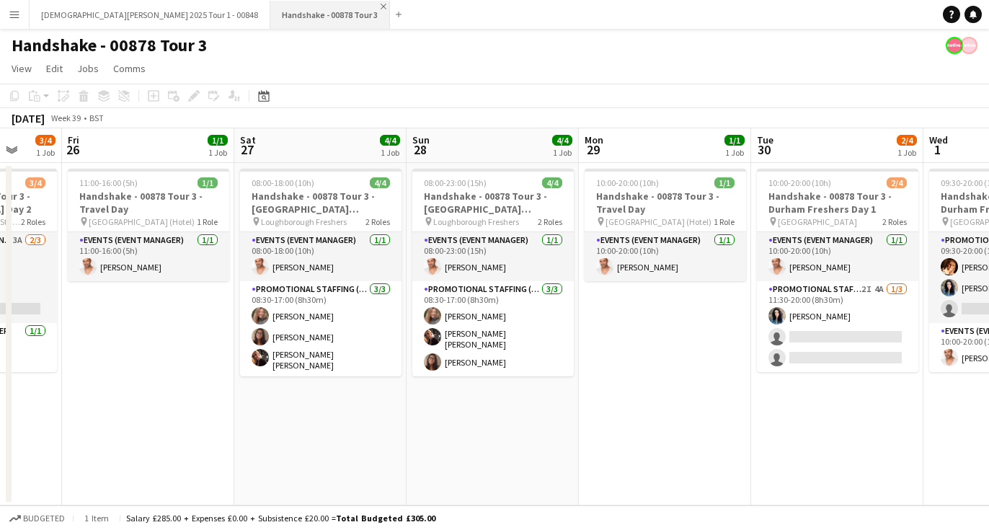
click at [381, 7] on app-icon "Close" at bounding box center [384, 7] width 6 height 6
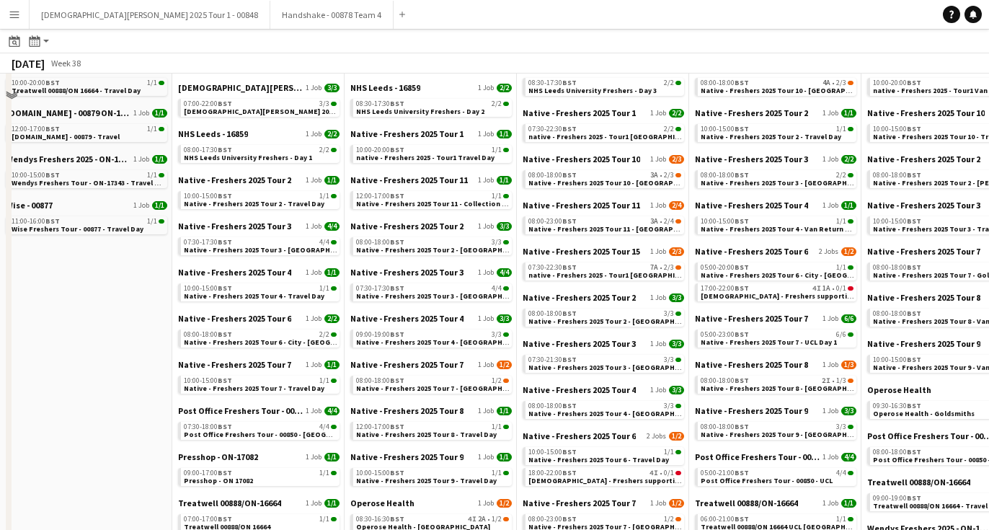
scroll to position [656, 0]
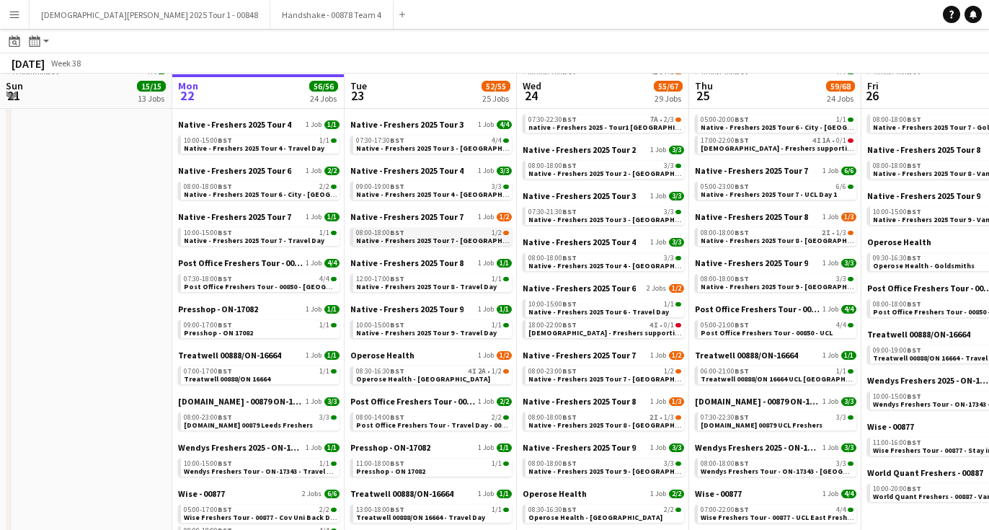
click at [404, 239] on span "Native - Freshers 2025 Tour 7 - [GEOGRAPHIC_DATA] Day 1" at bounding box center [454, 240] width 196 height 9
click at [470, 372] on span "4I" at bounding box center [472, 371] width 9 height 7
click at [384, 5] on app-icon "Close" at bounding box center [387, 7] width 6 height 6
click at [159, 6] on button "Lady Garden 2025 Tour 1 - 00848 Close" at bounding box center [150, 15] width 241 height 28
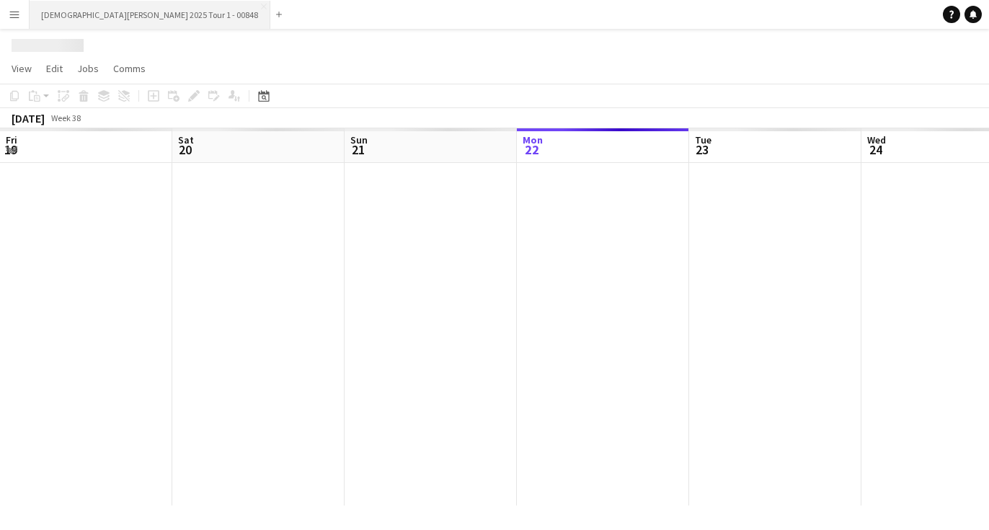
scroll to position [0, 345]
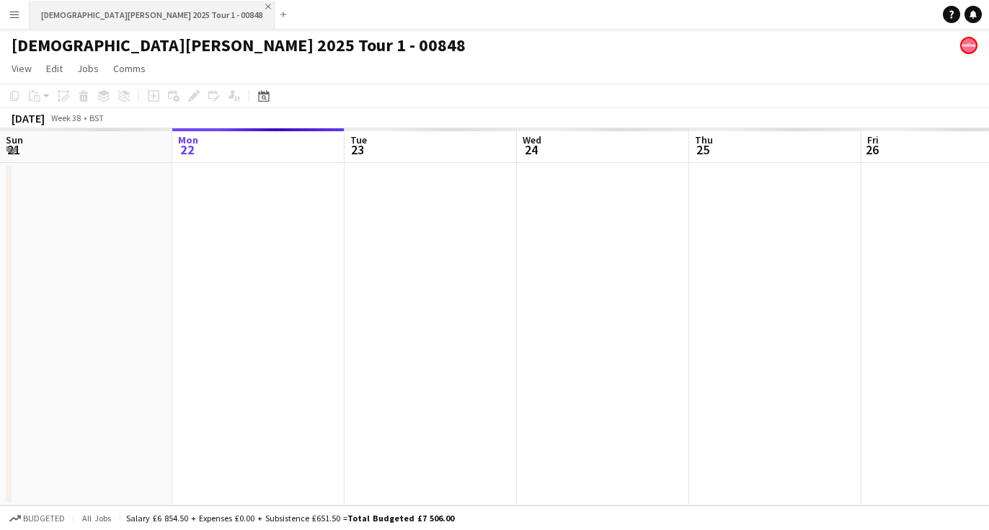
click at [265, 6] on app-icon "Close" at bounding box center [268, 7] width 6 height 6
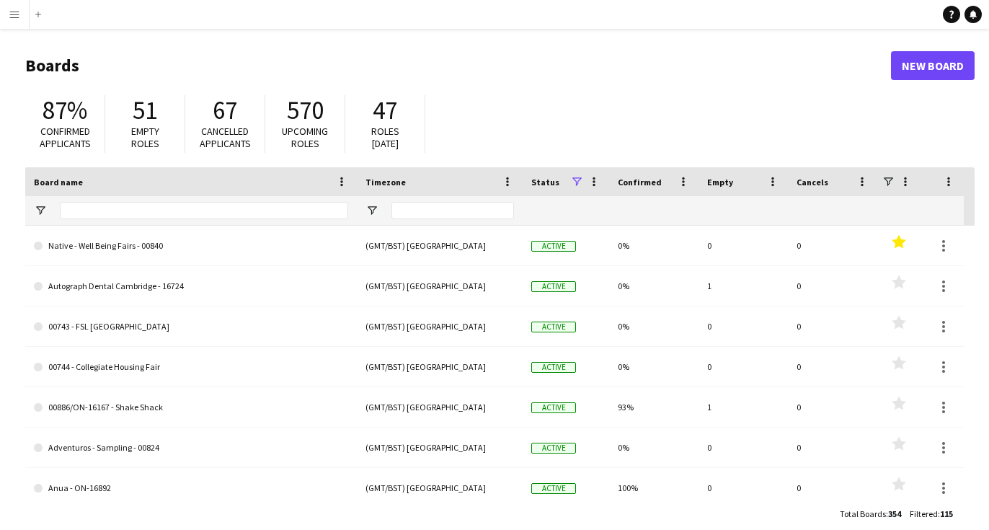
click at [9, 14] on app-icon "Menu" at bounding box center [15, 15] width 12 height 12
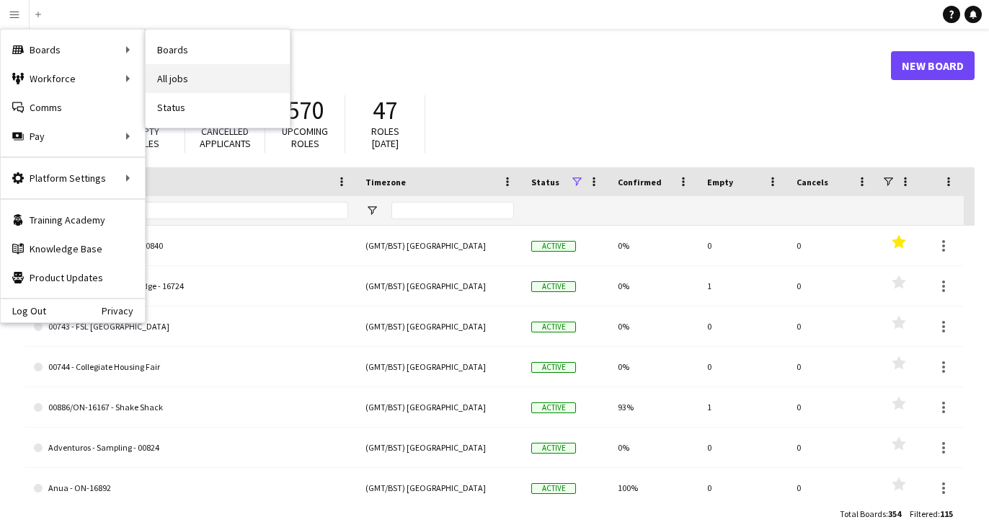
click at [187, 74] on link "All jobs" at bounding box center [218, 78] width 144 height 29
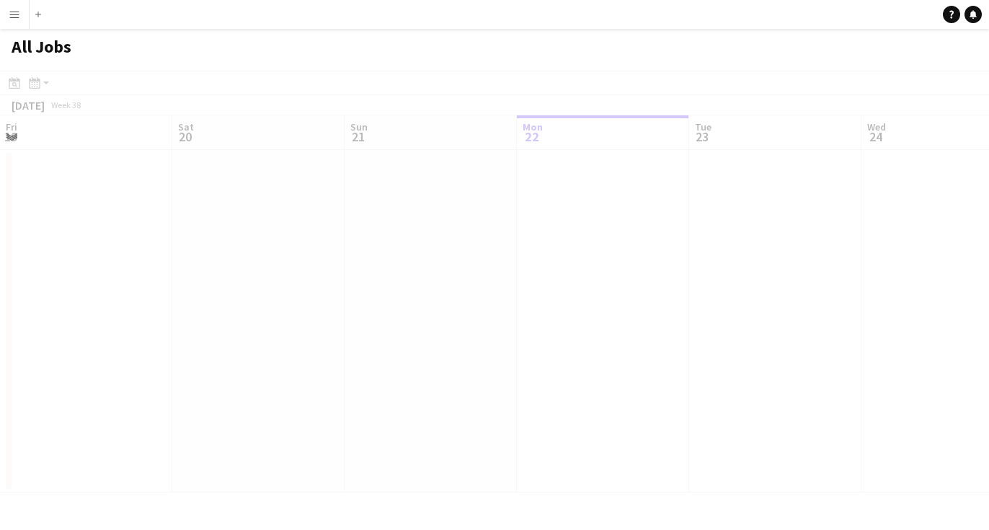
scroll to position [0, 345]
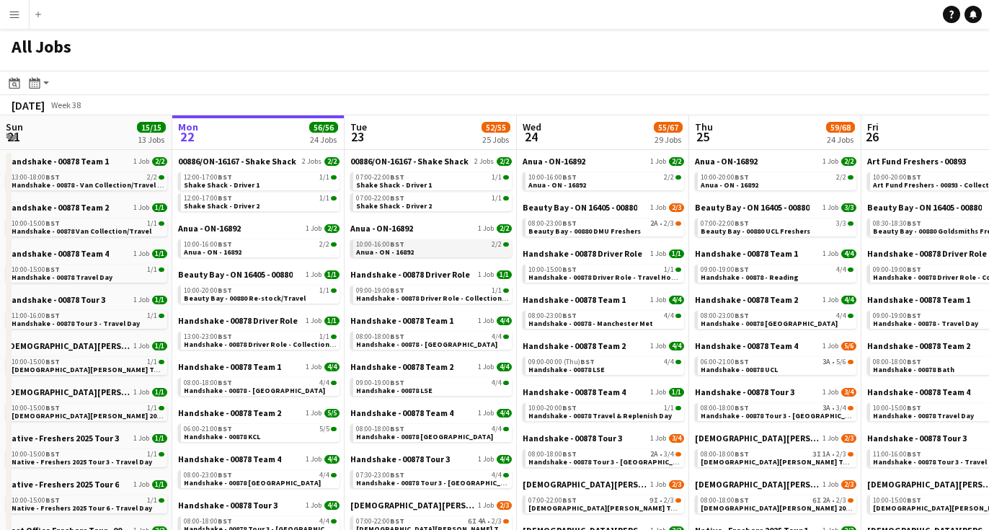
click at [412, 241] on div "10:00-16:00 BST 2/2" at bounding box center [432, 244] width 153 height 7
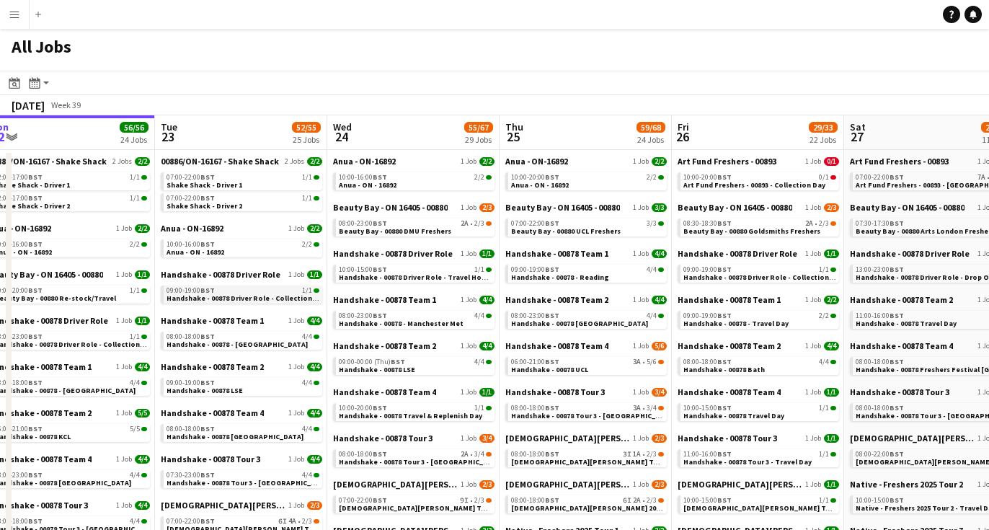
scroll to position [0, 536]
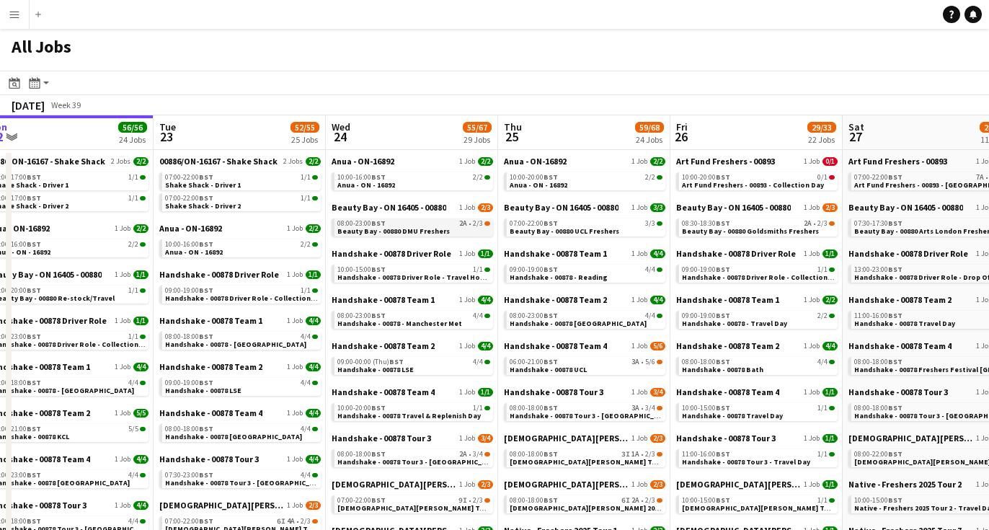
click at [427, 231] on span "Beauty Bay - 00880 DMU Freshers" at bounding box center [393, 230] width 112 height 9
click at [443, 229] on link "08:00-23:00 BST 2A • 2/3 Beauty Bay - 00880 DMU Freshers" at bounding box center [413, 226] width 153 height 17
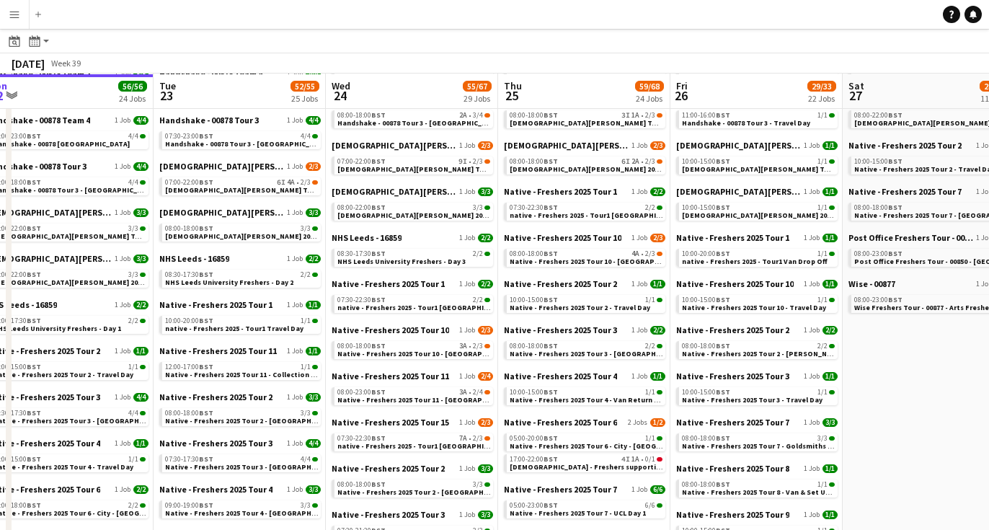
scroll to position [339, 0]
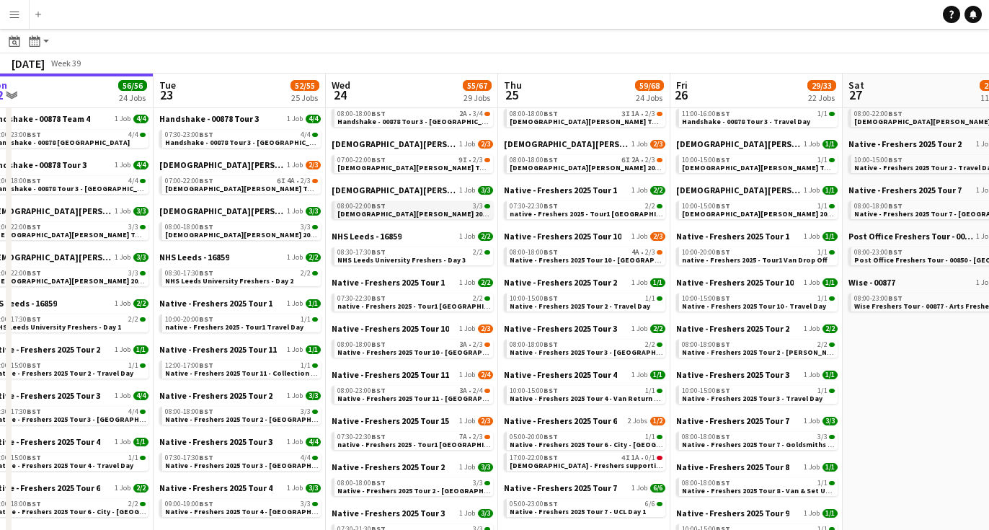
click at [449, 218] on app-brief-job-card "08:00-22:00 BST 3/3 Lady Garden 2025 Tour 2 - 00848 - Manchester Metropolitan U…" at bounding box center [412, 210] width 161 height 18
click at [463, 213] on span "Lady Garden 2025 Tour 2 - 00848 - Manchester Metropolitan University" at bounding box center [476, 213] width 278 height 9
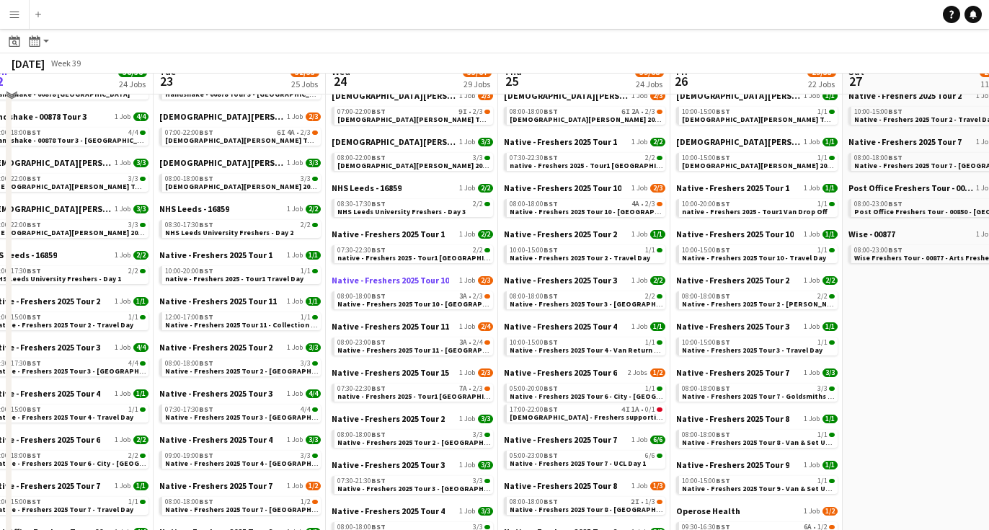
scroll to position [394, 0]
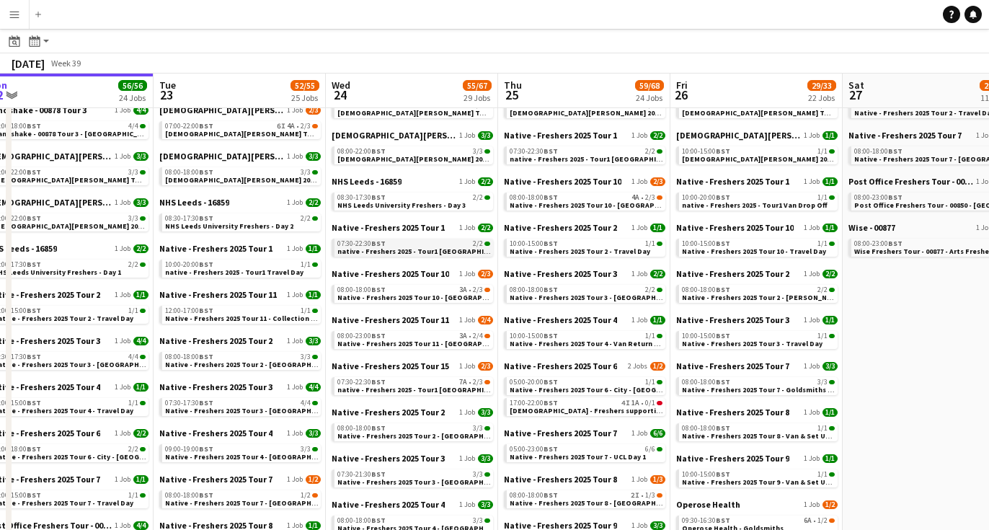
click at [424, 241] on div "07:30-22:30 BST 2/2" at bounding box center [413, 243] width 153 height 7
click at [389, 434] on span "Native - Freshers 2025 Tour 2 - De Montfort University Day 2" at bounding box center [435, 435] width 196 height 9
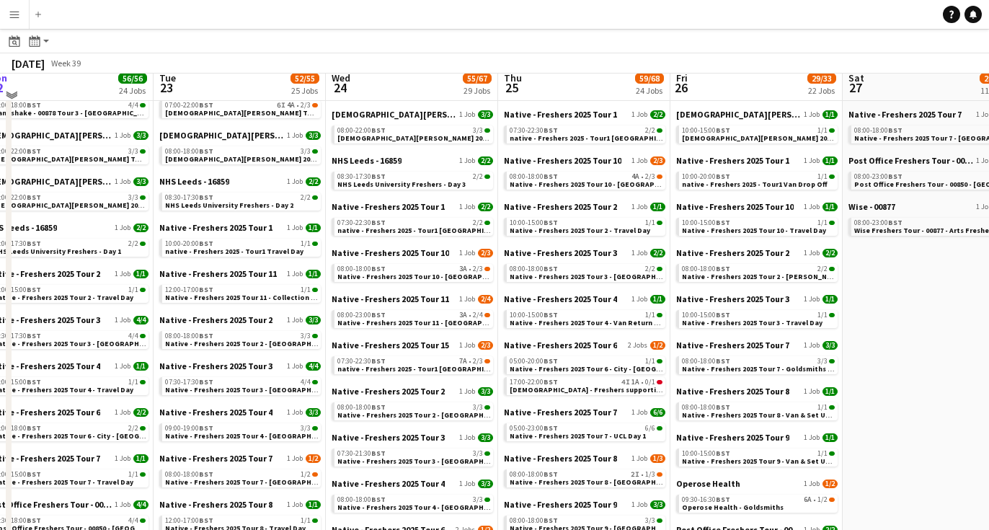
scroll to position [436, 0]
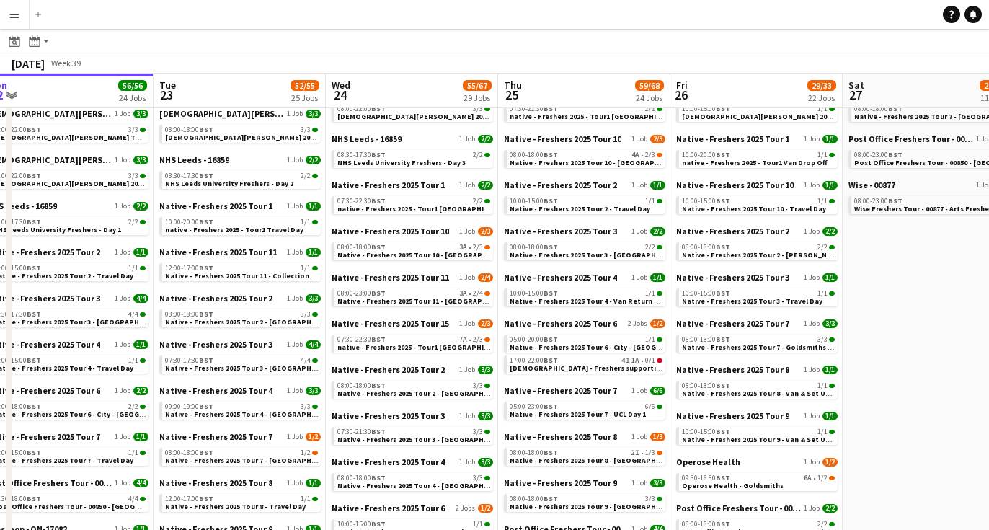
click at [458, 421] on app-calendar-brief-board "Native - Freshers 2025 Tour 3 1 Job 3/3 07:30-21:30 BST 3/3 Native - Freshers 2…" at bounding box center [412, 427] width 161 height 35
click at [454, 425] on app-calendar-brief-board "Native - Freshers 2025 Tour 3 1 Job 3/3 07:30-21:30 BST 3/3 Native - Freshers 2…" at bounding box center [411, 427] width 161 height 35
click at [450, 429] on div "07:30-21:30 BST 3/3" at bounding box center [413, 431] width 153 height 7
click at [443, 476] on div "08:00-18:00 BST 3/3" at bounding box center [413, 477] width 153 height 7
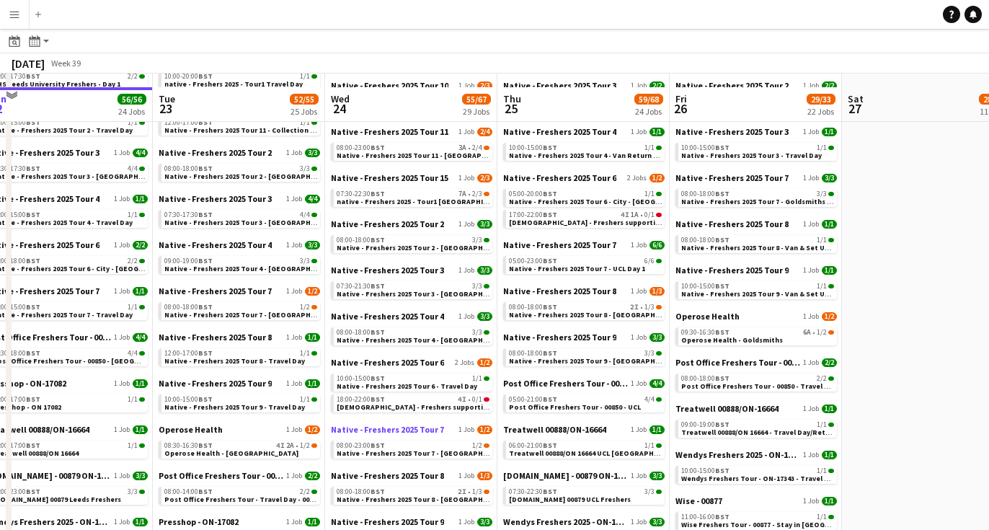
scroll to position [595, 0]
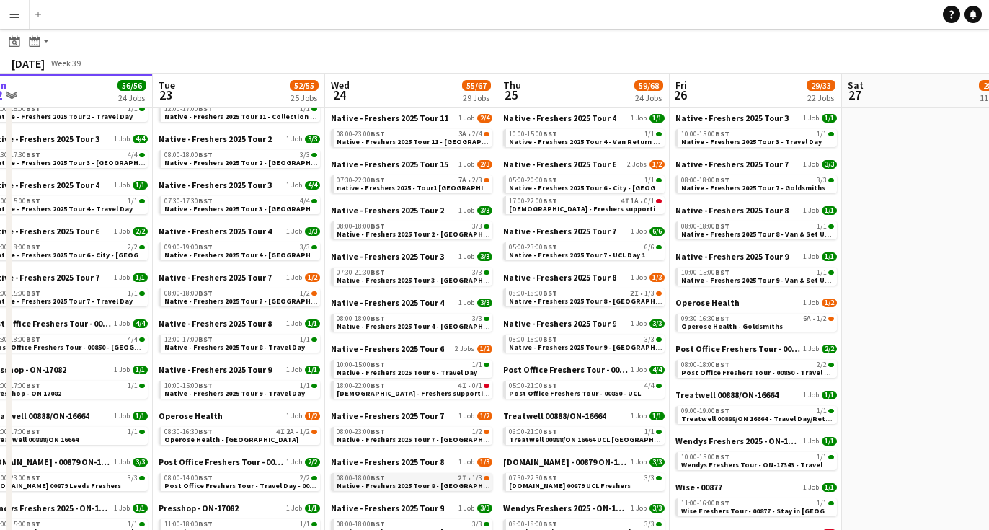
click at [431, 484] on span "Native - Freshers 2025 Tour 8 - Bangor University Day 1" at bounding box center [435, 485] width 196 height 9
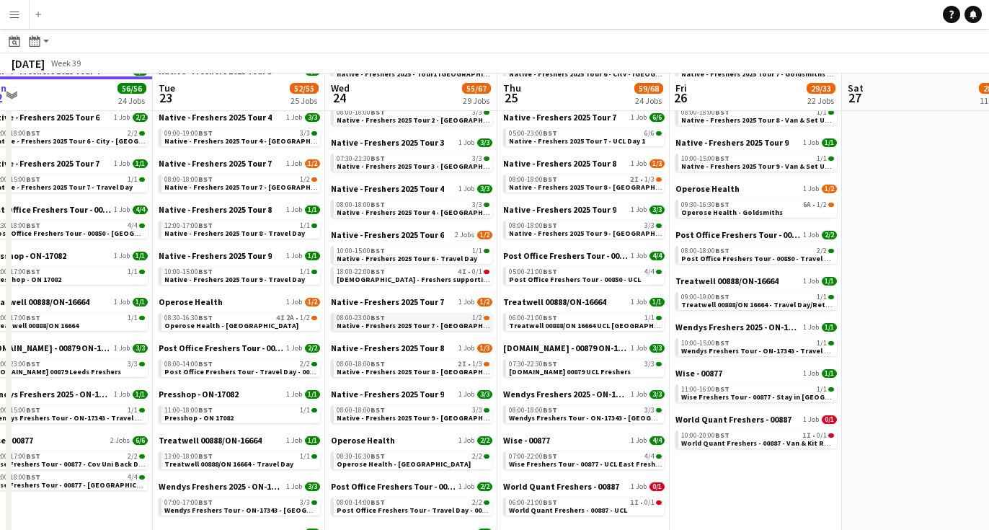
scroll to position [714, 0]
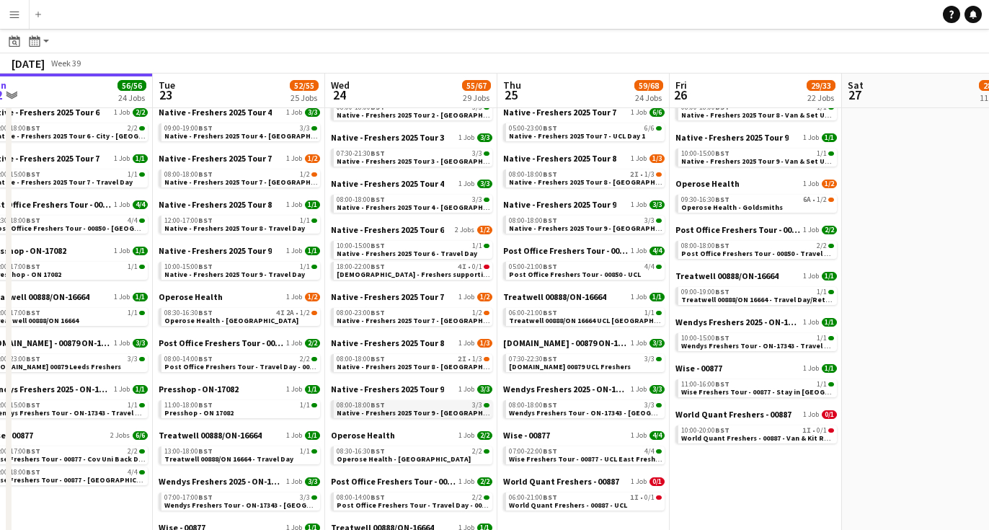
click at [465, 406] on div "08:00-18:00 BST 3/3" at bounding box center [413, 404] width 153 height 7
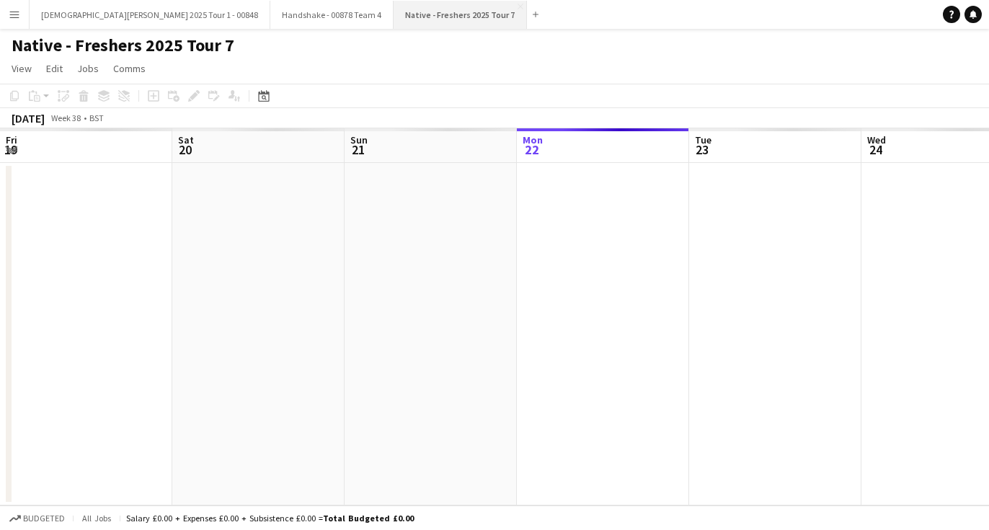
scroll to position [0, 496]
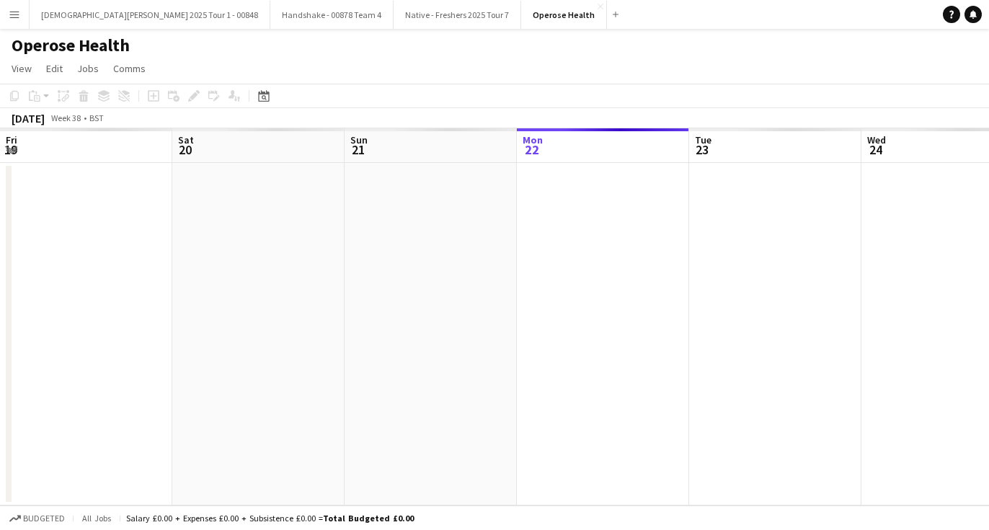
scroll to position [0, 496]
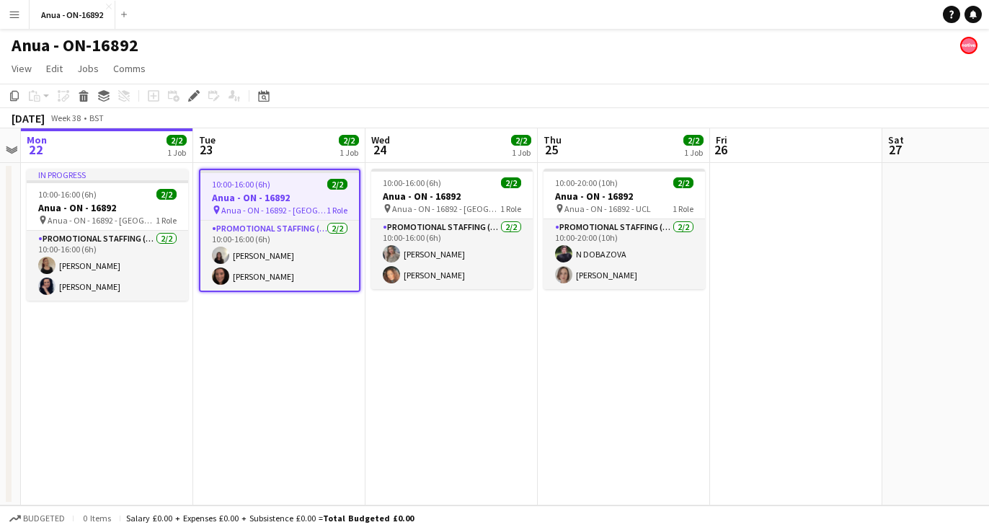
click at [423, 155] on app-board-header-date "Wed 24 2/2 1 Job" at bounding box center [451, 145] width 172 height 35
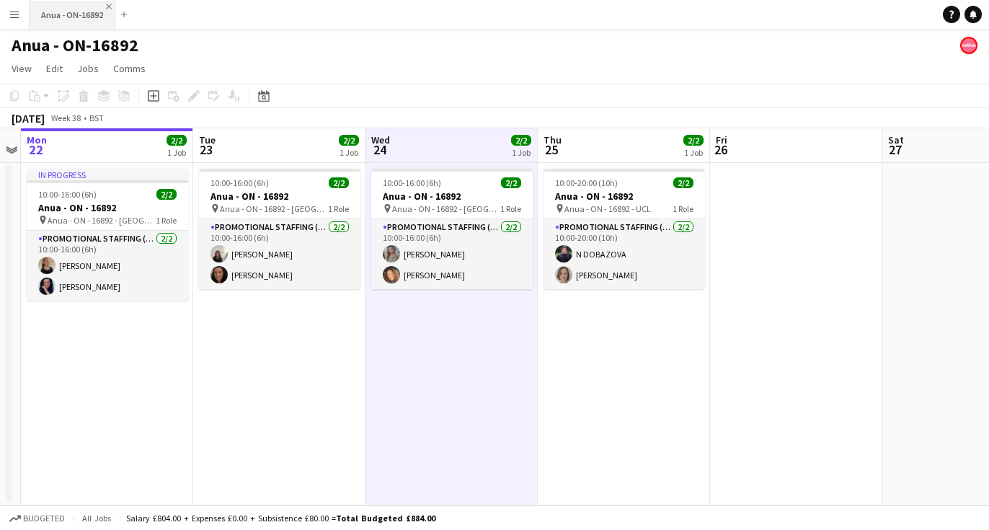
click at [107, 8] on app-icon "Close" at bounding box center [109, 7] width 6 height 6
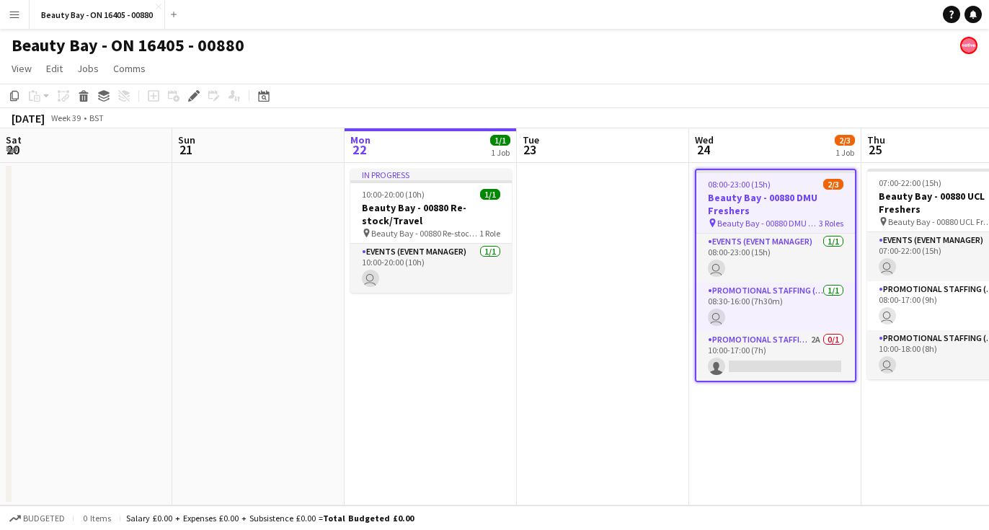
scroll to position [0, 496]
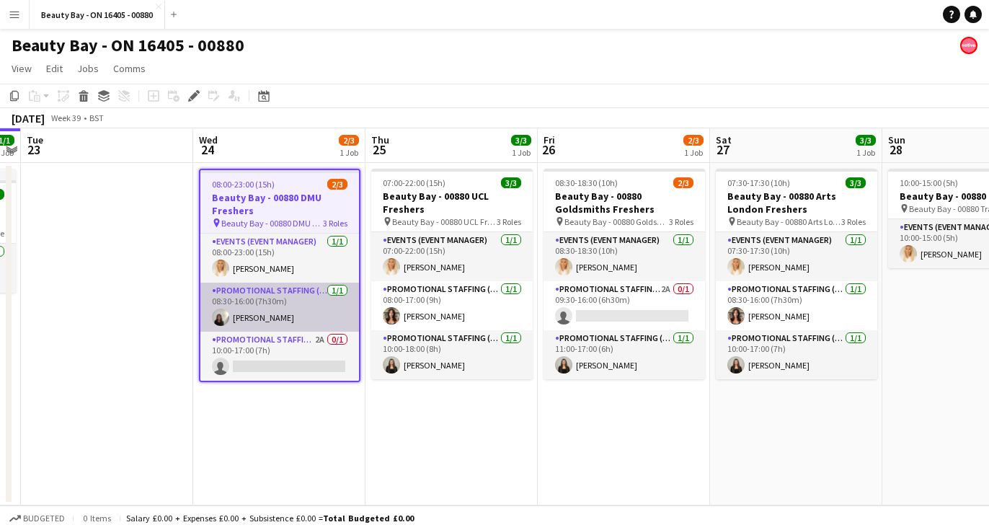
click at [222, 314] on app-user-avatar at bounding box center [220, 317] width 17 height 17
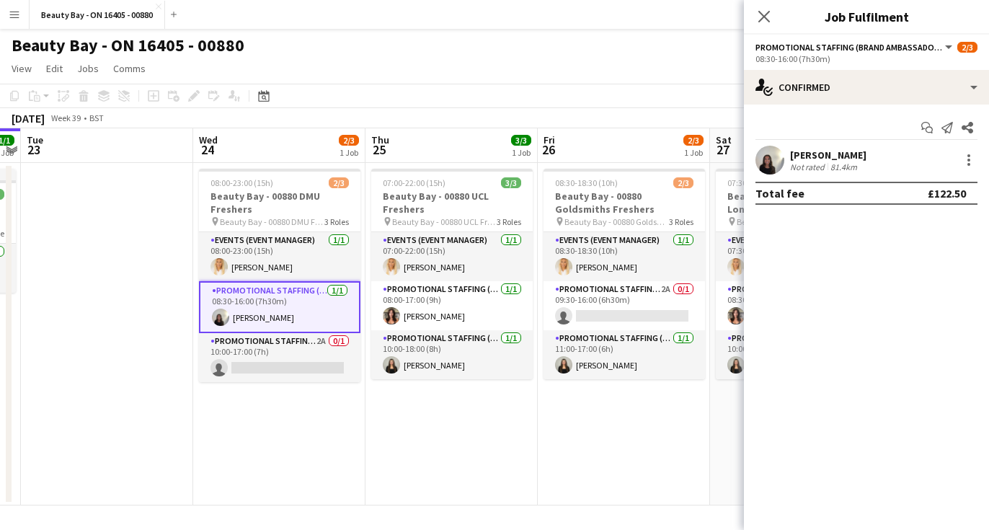
click at [766, 146] on app-user-avatar at bounding box center [769, 160] width 29 height 29
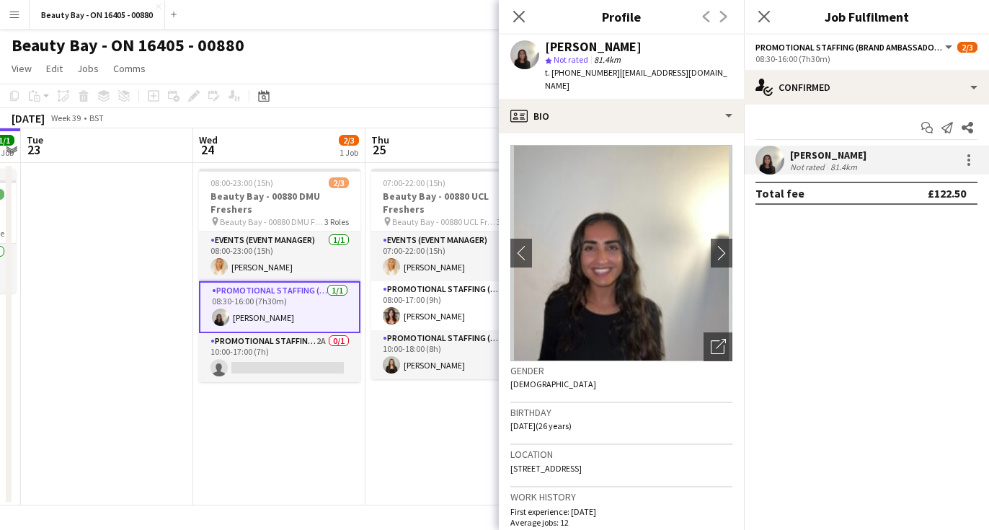
drag, startPoint x: 642, startPoint y: 45, endPoint x: 510, endPoint y: 48, distance: 131.2
click at [510, 48] on div "[PERSON_NAME] Not rated 81.4km t. [PHONE_NUMBER] | [EMAIL_ADDRESS][DOMAIN_NAME]" at bounding box center [621, 67] width 245 height 64
copy div "[PERSON_NAME]"
click at [375, 425] on app-date-cell "07:00-22:00 (15h) 3/3 Beauty Bay - 00880 UCL Freshers pin Beauty Bay - 00880 UC…" at bounding box center [451, 334] width 172 height 342
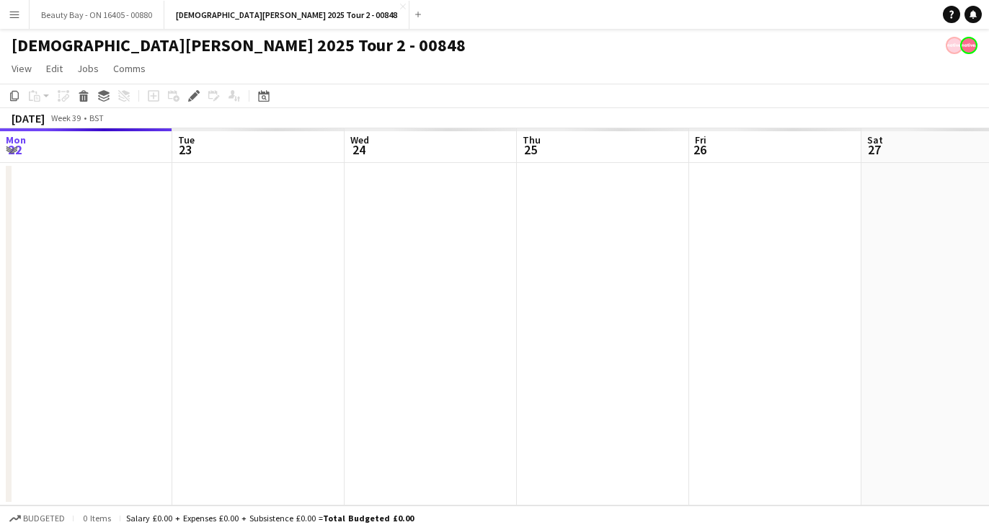
scroll to position [0, 496]
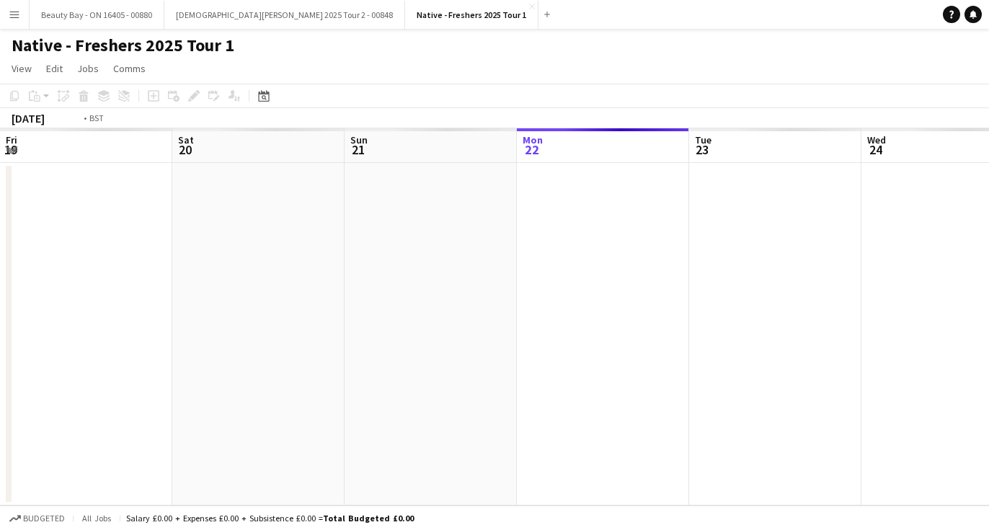
scroll to position [0, 496]
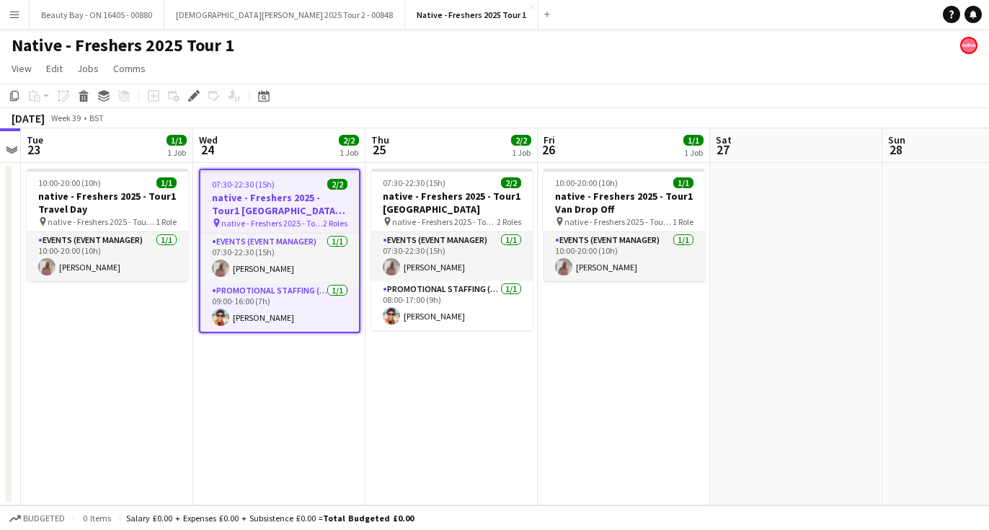
click at [438, 394] on app-date-cell "07:30-22:30 (15h) 2/2 native - Freshers 2025 - Tour1 Leeds Trinity City Campus …" at bounding box center [451, 334] width 172 height 342
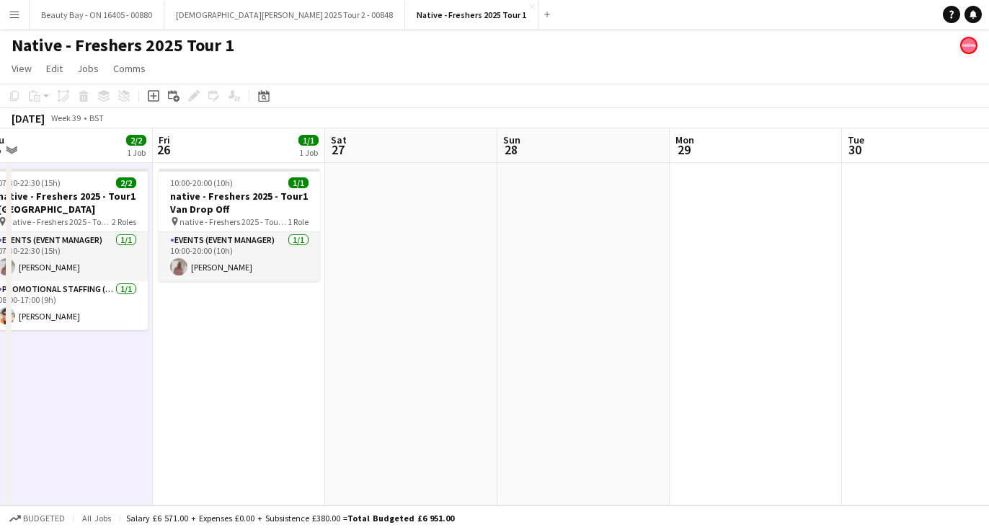
scroll to position [0, 550]
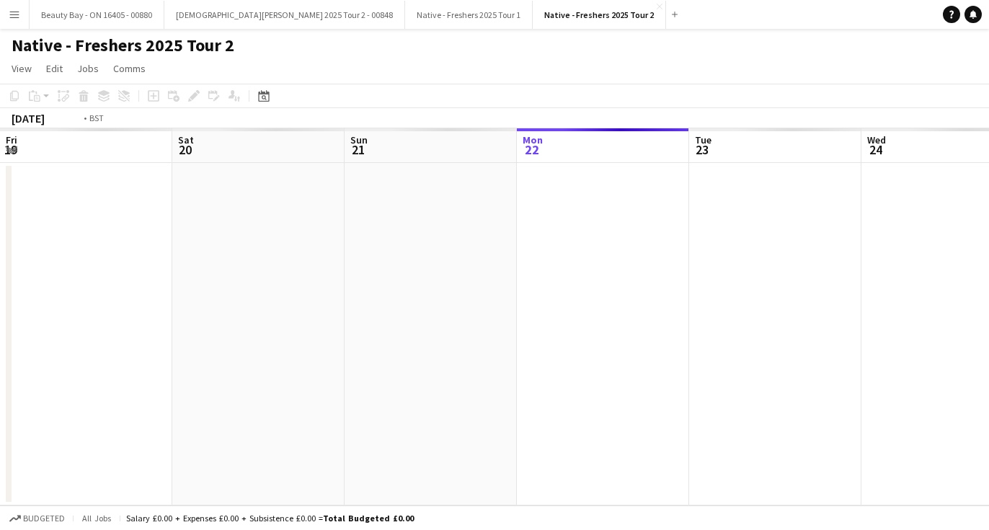
scroll to position [0, 496]
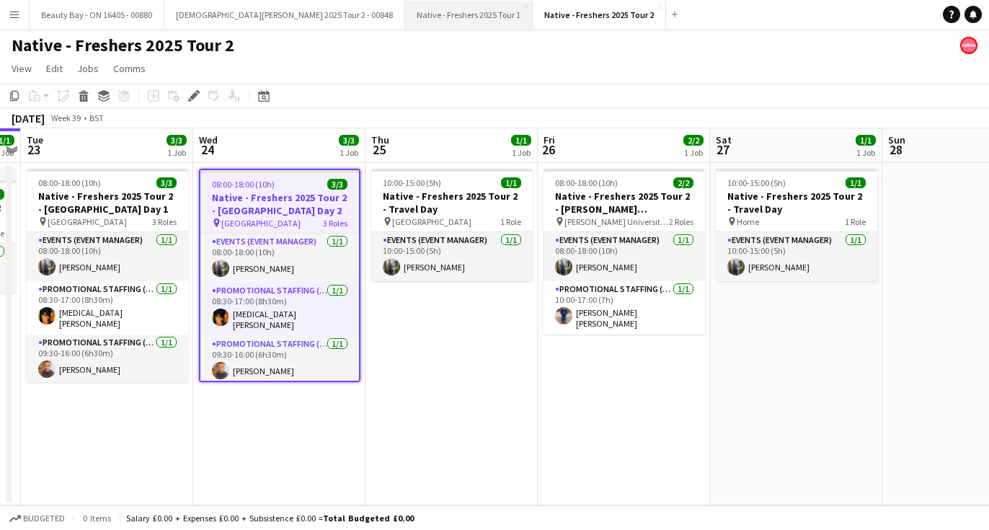
click at [405, 12] on button "Native - Freshers 2025 Tour 1 Close" at bounding box center [469, 15] width 128 height 28
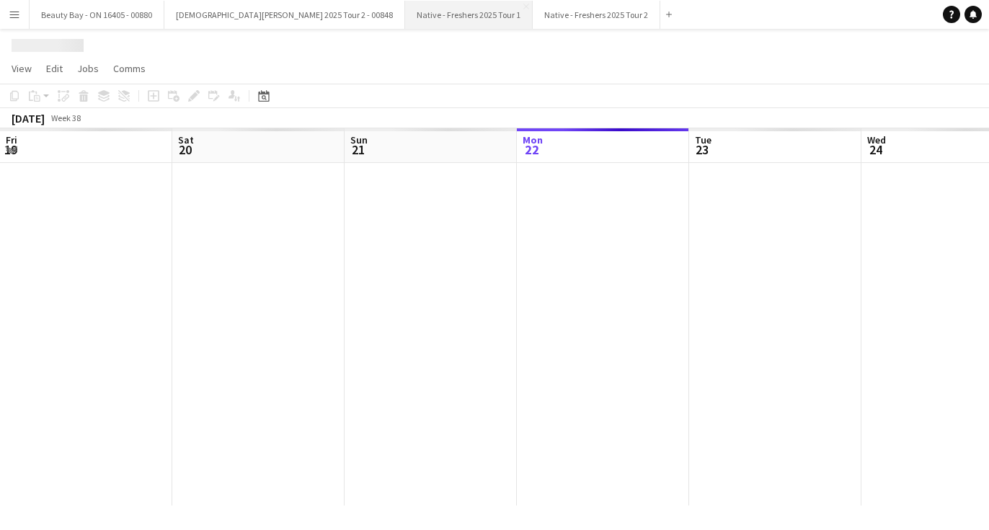
scroll to position [0, 345]
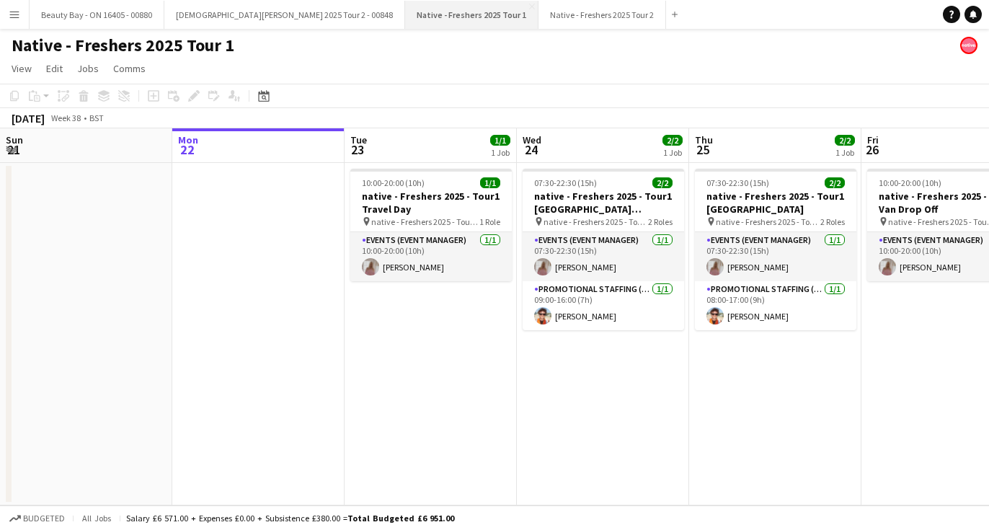
click at [426, 2] on button "Native - Freshers 2025 Tour 1 Close" at bounding box center [471, 15] width 133 height 28
click at [529, 7] on app-icon "Close" at bounding box center [532, 7] width 6 height 6
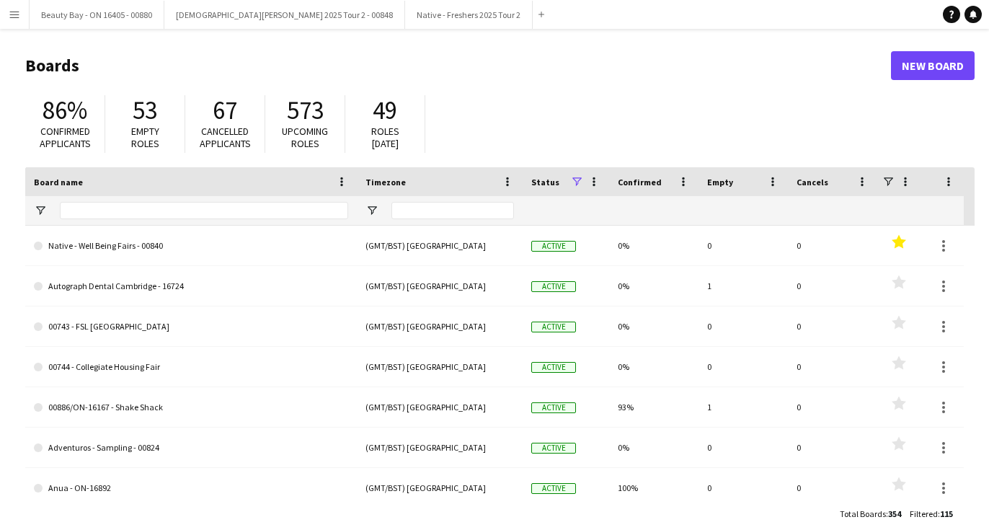
click at [0, 0] on app-icon "Close" at bounding box center [0, 0] width 0 height 0
click at [396, 6] on app-icon "Close" at bounding box center [399, 7] width 6 height 6
click at [156, 4] on app-icon "Close" at bounding box center [158, 7] width 6 height 6
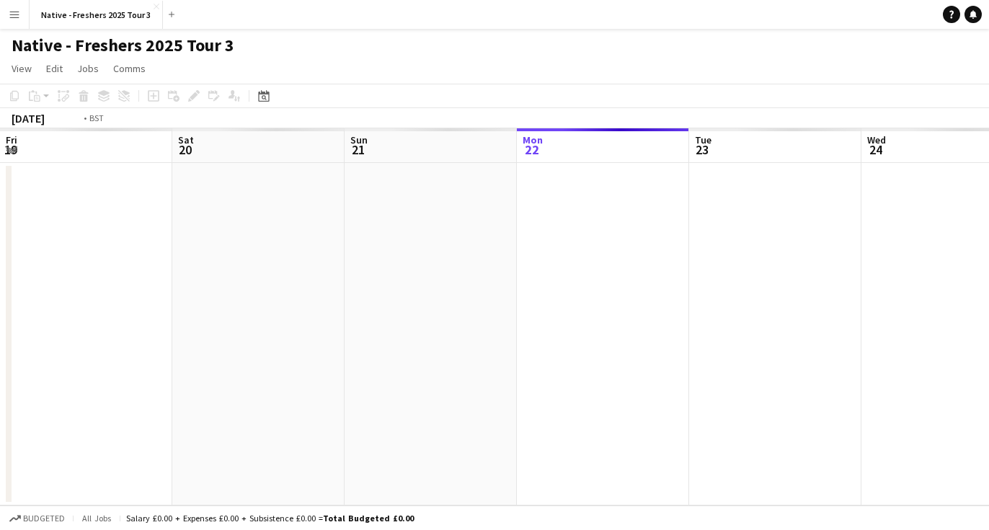
scroll to position [0, 496]
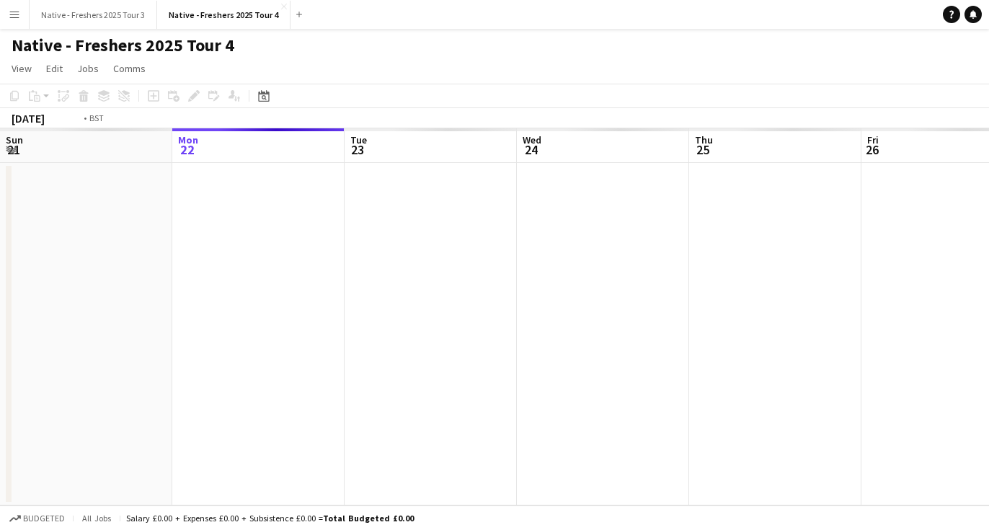
scroll to position [0, 496]
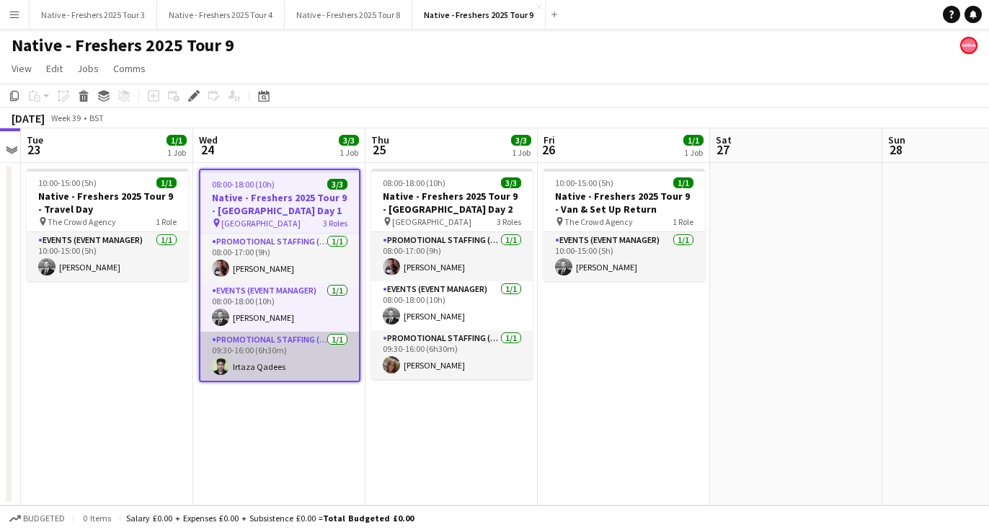
click at [285, 358] on app-card-role "Promotional Staffing (Brand Ambassadors) [DATE] 09:30-16:00 (6h30m) [PERSON_NAM…" at bounding box center [279, 356] width 159 height 49
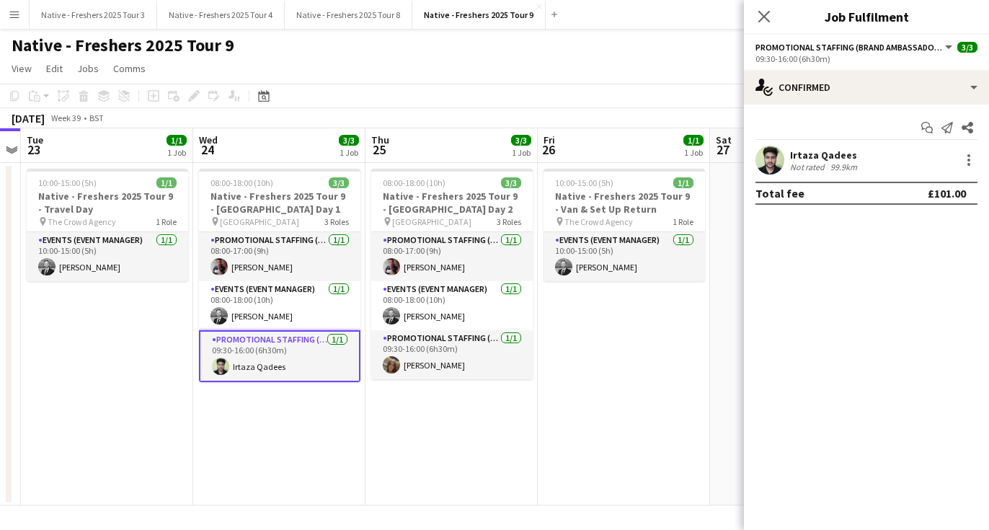
click at [768, 164] on app-user-avatar at bounding box center [769, 160] width 29 height 29
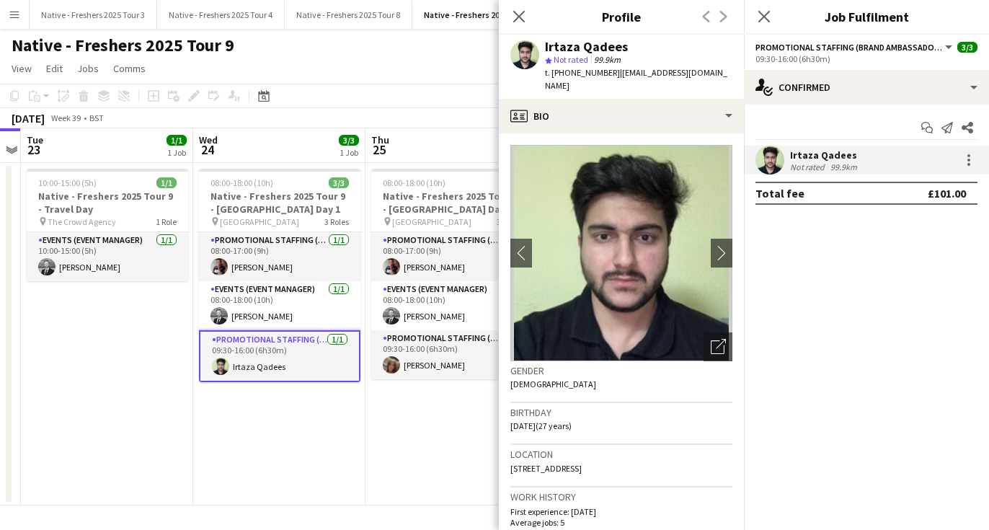
drag, startPoint x: 631, startPoint y: 48, endPoint x: 543, endPoint y: 38, distance: 87.7
click at [543, 38] on div "Irtaza Qadees star Not rated 99.9km t. [PHONE_NUMBER] | [EMAIL_ADDRESS][DOMAIN_…" at bounding box center [621, 67] width 245 height 64
copy div "Irtaza Qadees"
drag, startPoint x: 604, startPoint y: 74, endPoint x: 554, endPoint y: 74, distance: 49.7
click at [554, 74] on span "t. [PHONE_NUMBER]" at bounding box center [582, 72] width 75 height 11
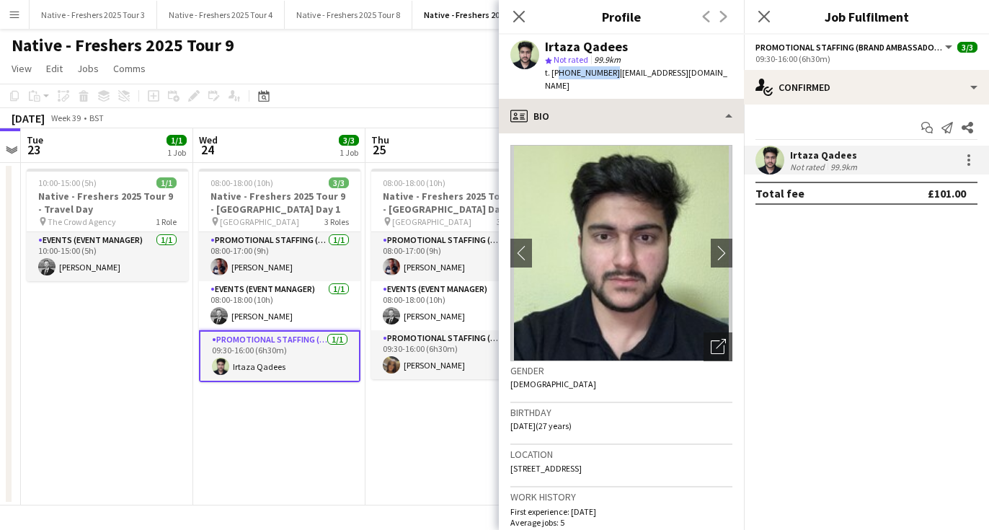
copy span "447377104846"
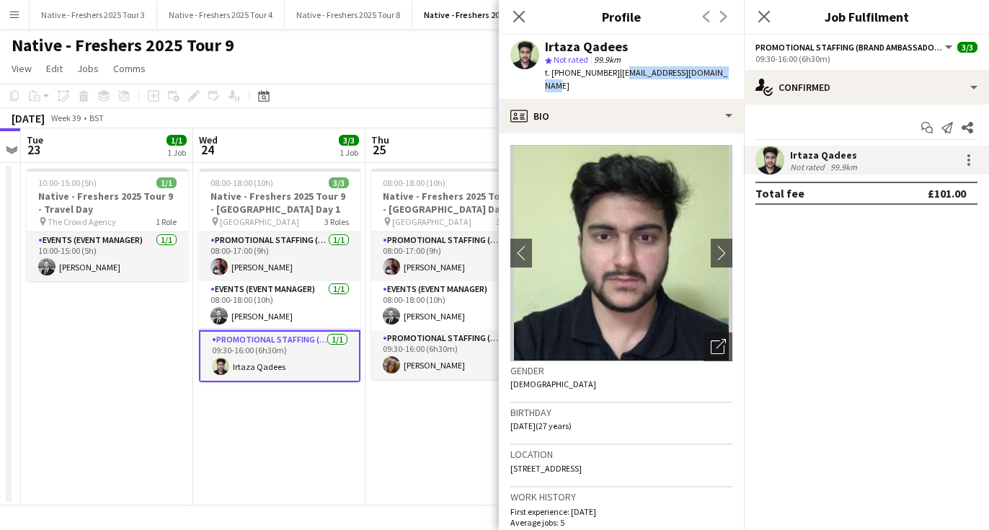
drag, startPoint x: 718, startPoint y: 70, endPoint x: 615, endPoint y: 74, distance: 103.2
click at [615, 74] on div "Irtaza Qadees star Not rated 99.9km t. [PHONE_NUMBER] | [EMAIL_ADDRESS][DOMAIN_…" at bounding box center [621, 67] width 245 height 64
click at [735, 73] on app-profile-header "Irtaza Qadees star Not rated 99.9km t. [PHONE_NUMBER] | [EMAIL_ADDRESS][DOMAIN_…" at bounding box center [621, 67] width 245 height 64
drag, startPoint x: 729, startPoint y: 73, endPoint x: 642, endPoint y: 146, distance: 114.6
click at [611, 71] on app-profile-header "Irtaza Qadees star Not rated 99.9km t. [PHONE_NUMBER] | [EMAIL_ADDRESS][DOMAIN_…" at bounding box center [621, 67] width 245 height 64
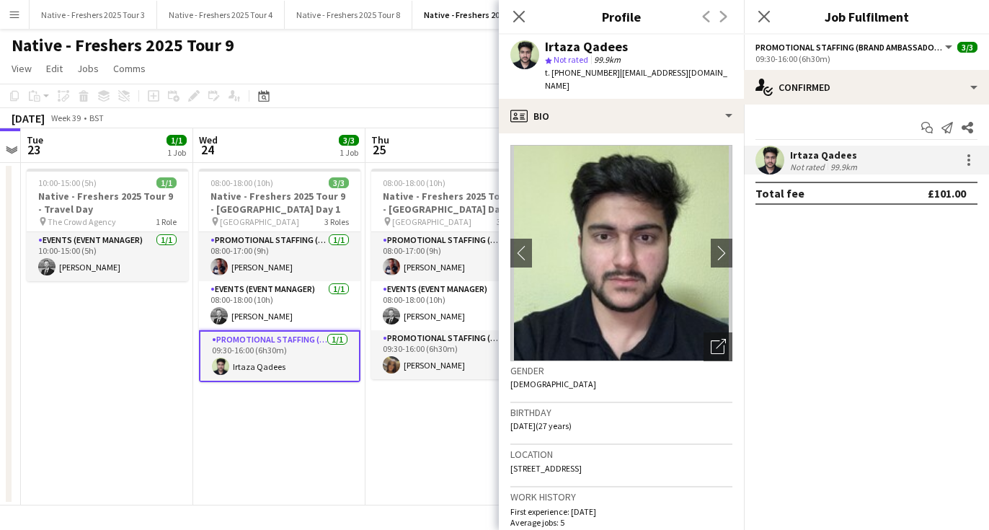
copy span "[EMAIL_ADDRESS][DOMAIN_NAME]"
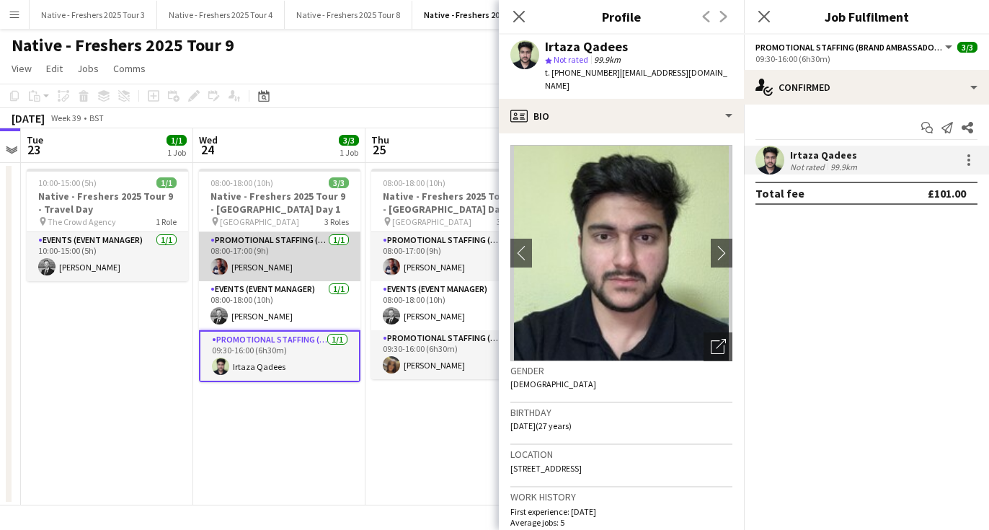
click at [275, 266] on app-card-role "Promotional Staffing (Brand Ambassadors) [DATE] 08:00-17:00 (9h) [PERSON_NAME]" at bounding box center [279, 256] width 161 height 49
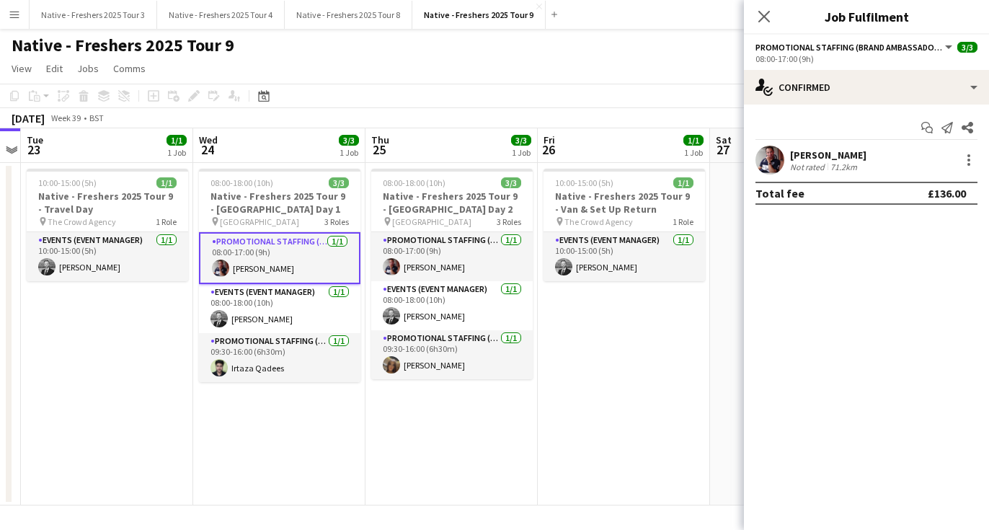
click at [293, 254] on app-card-role "Promotional Staffing (Brand Ambassadors) [DATE] 08:00-17:00 (9h) [PERSON_NAME]" at bounding box center [279, 258] width 161 height 52
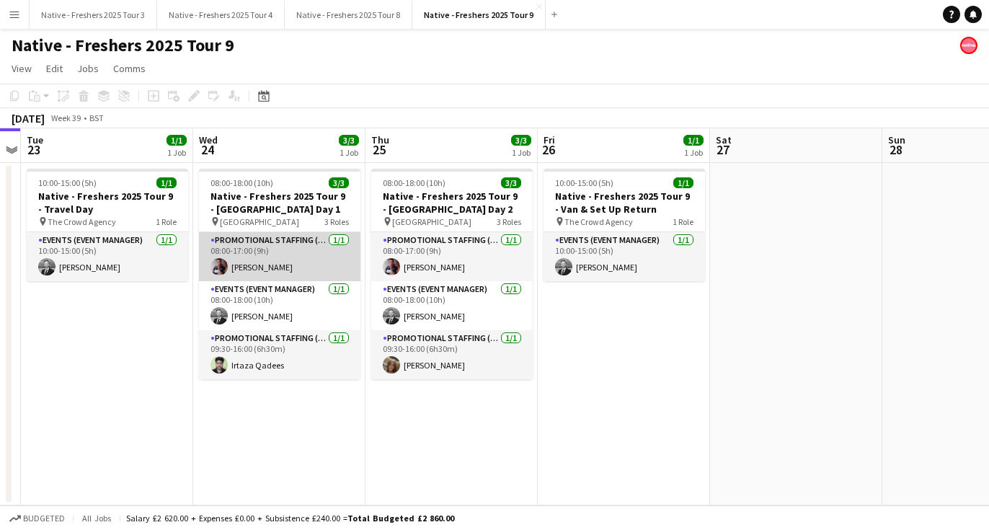
click at [238, 261] on app-card-role "Promotional Staffing (Brand Ambassadors) [DATE] 08:00-17:00 (9h) [PERSON_NAME]" at bounding box center [279, 256] width 161 height 49
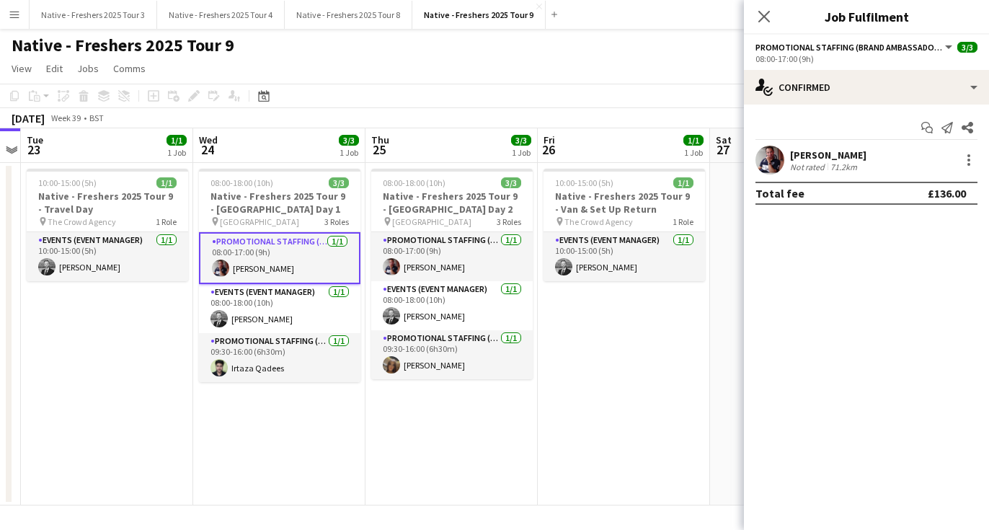
click at [770, 175] on app-confirmed-crew "[PERSON_NAME] Not rated 71.2km Total fee £136.00" at bounding box center [866, 175] width 245 height 59
click at [768, 167] on app-user-avatar at bounding box center [769, 160] width 29 height 29
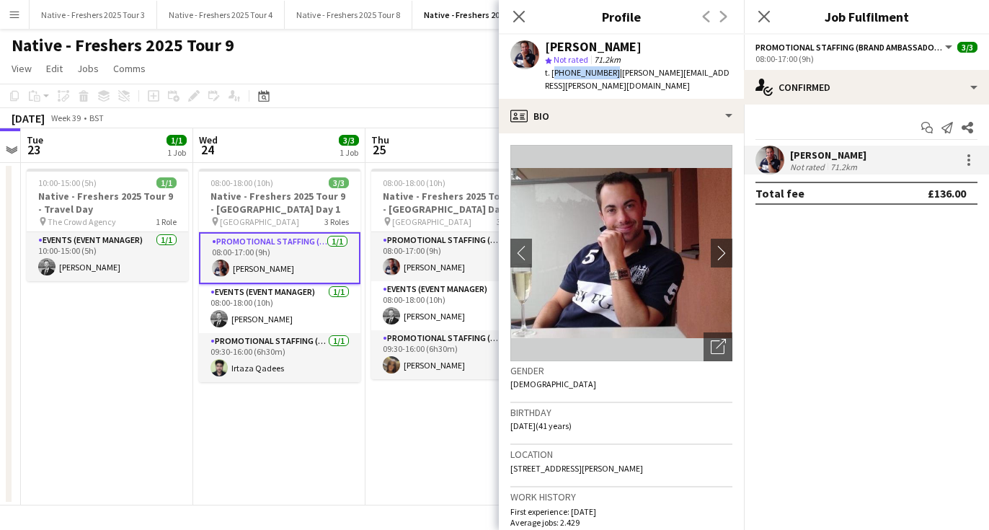
drag, startPoint x: 608, startPoint y: 74, endPoint x: 552, endPoint y: 74, distance: 56.2
click at [552, 74] on span "t. [PHONE_NUMBER]" at bounding box center [582, 72] width 75 height 11
copy span "[PHONE_NUMBER]"
click at [418, 395] on app-date-cell "08:00-18:00 (10h) 3/3 Native - Freshers 2025 Tour 9 - [GEOGRAPHIC_DATA] Day 2 p…" at bounding box center [451, 334] width 172 height 342
